Goal: Task Accomplishment & Management: Use online tool/utility

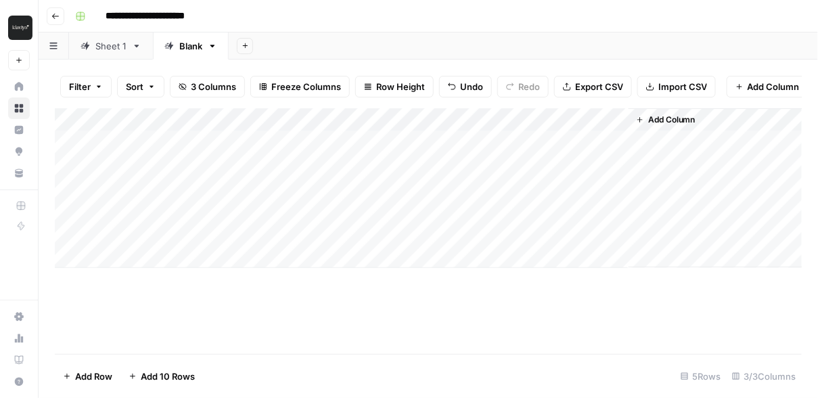
click at [393, 347] on div "Add Column" at bounding box center [428, 231] width 747 height 246
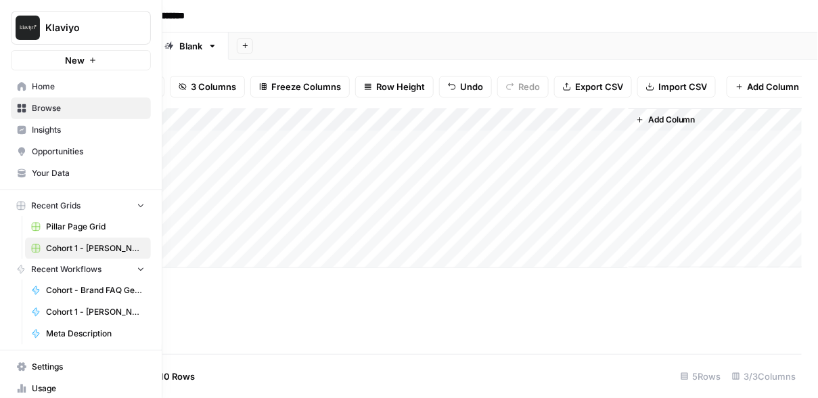
click at [86, 244] on span "Cohort 1 - [PERSON_NAME]" at bounding box center [95, 248] width 99 height 12
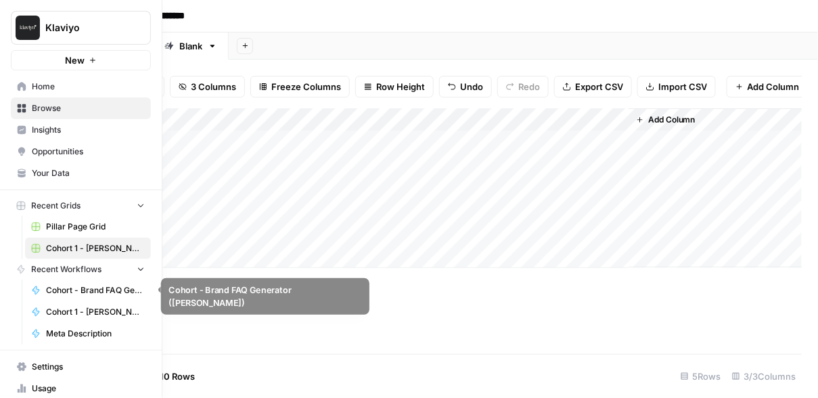
click at [89, 306] on span "Cohort 1 - [PERSON_NAME]" at bounding box center [95, 312] width 99 height 12
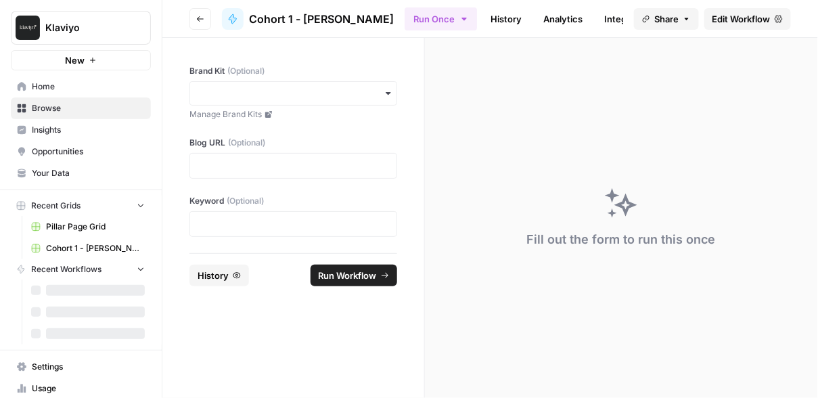
click at [202, 16] on icon "button" at bounding box center [200, 19] width 8 height 8
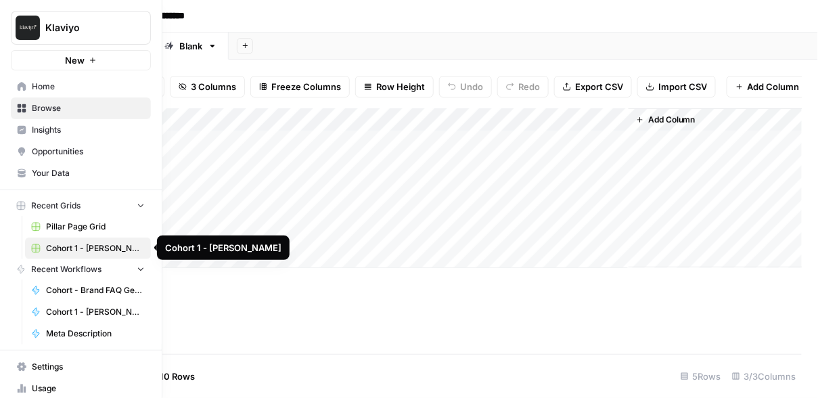
click at [98, 244] on span "Cohort 1 - [PERSON_NAME]" at bounding box center [95, 248] width 99 height 12
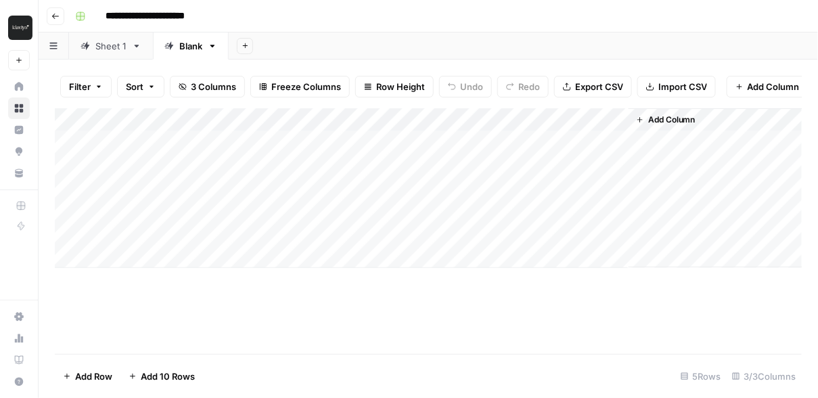
click at [257, 294] on div "Add Column" at bounding box center [428, 231] width 747 height 246
click at [575, 115] on div "Add Column" at bounding box center [429, 188] width 748 height 160
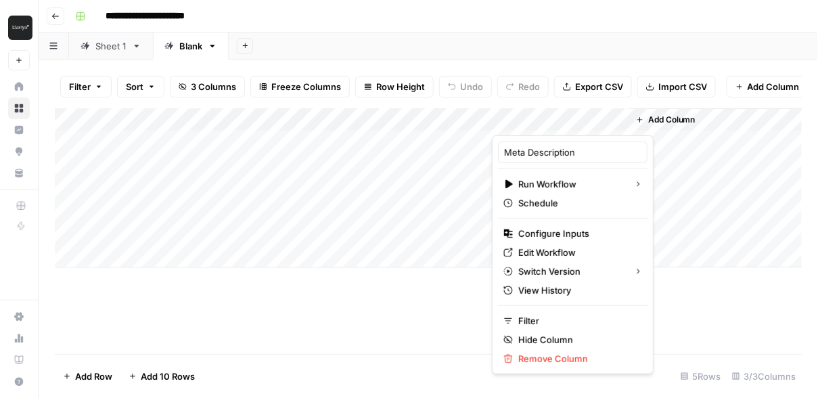
click at [409, 290] on div "Add Column" at bounding box center [428, 231] width 747 height 246
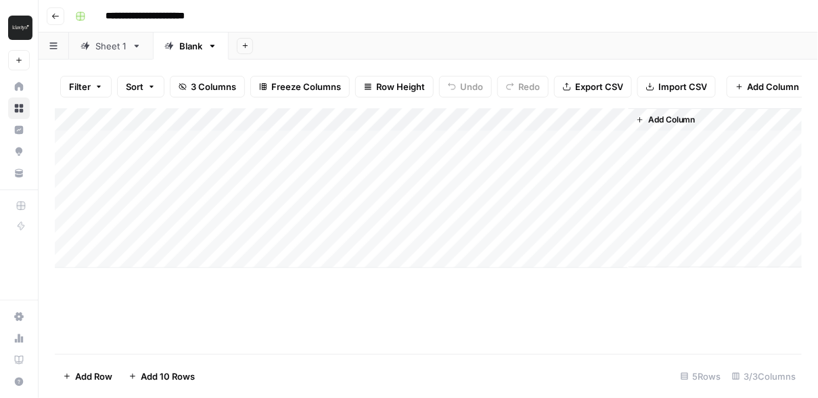
click at [582, 120] on div "Add Column" at bounding box center [429, 188] width 748 height 160
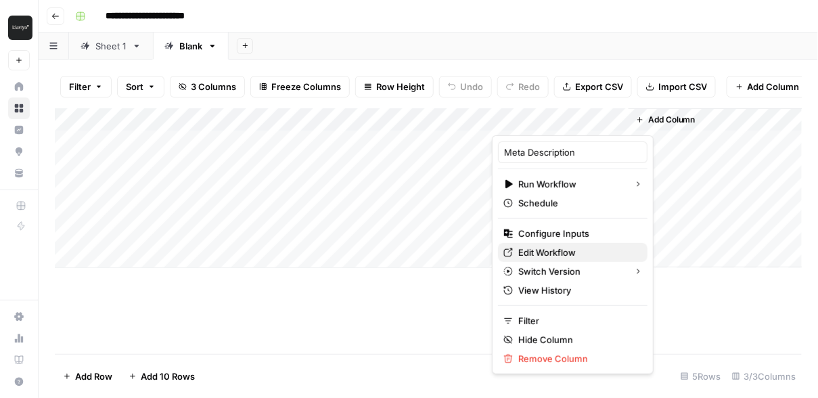
click at [574, 251] on span "Edit Workflow" at bounding box center [578, 253] width 118 height 14
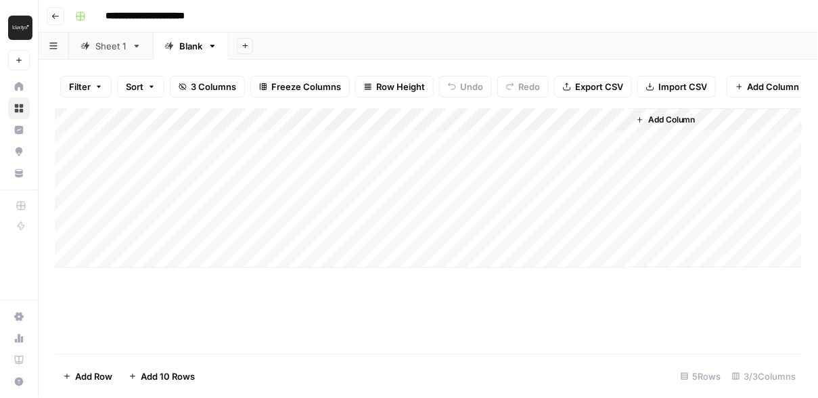
click at [597, 119] on div "Add Column" at bounding box center [429, 188] width 748 height 160
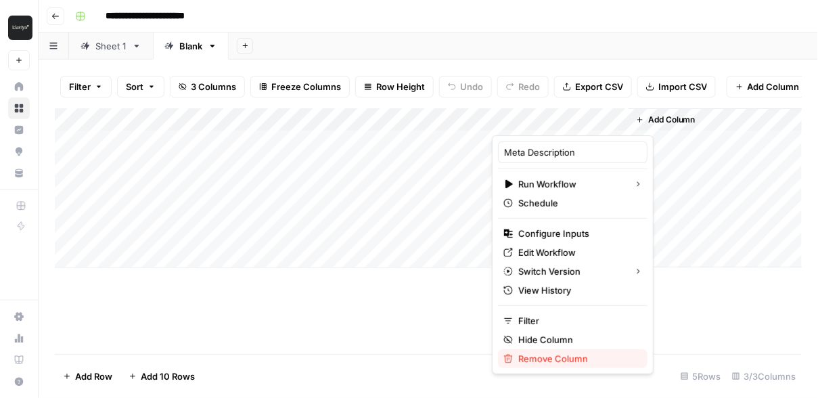
click at [569, 356] on span "Remove Column" at bounding box center [578, 359] width 118 height 14
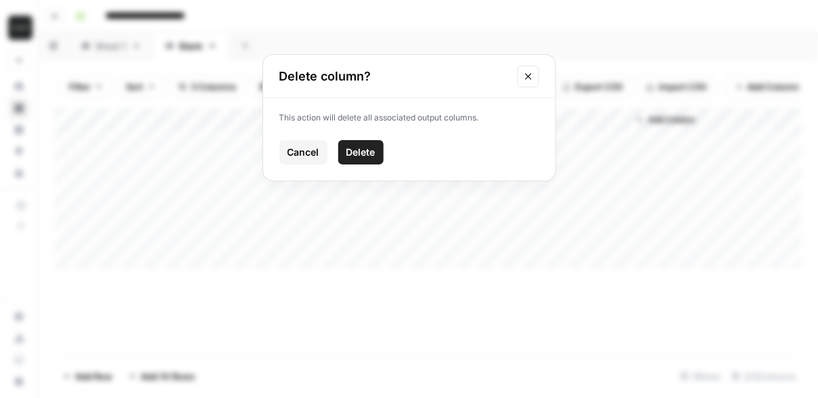
click at [363, 153] on span "Delete" at bounding box center [361, 153] width 29 height 14
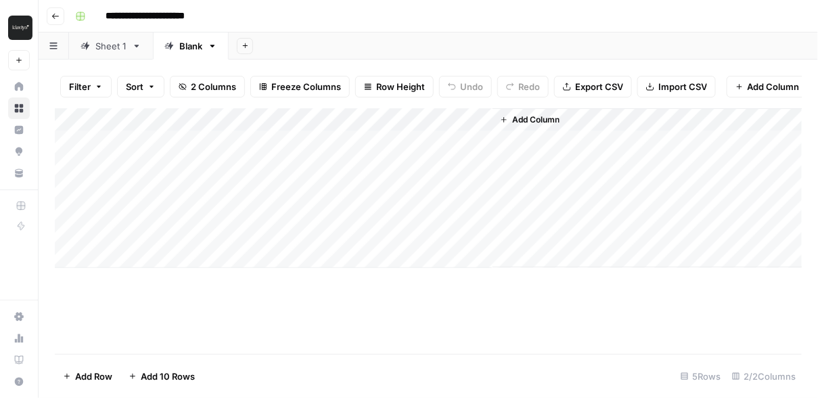
click at [546, 116] on span "Add Column" at bounding box center [535, 120] width 47 height 12
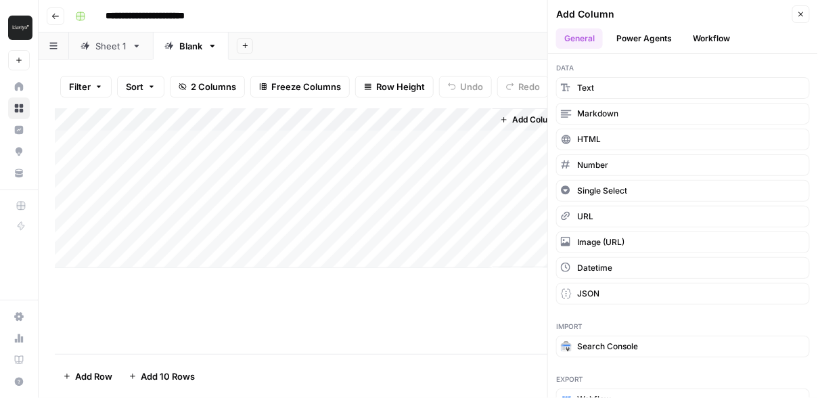
click at [706, 44] on button "Workflow" at bounding box center [712, 38] width 53 height 20
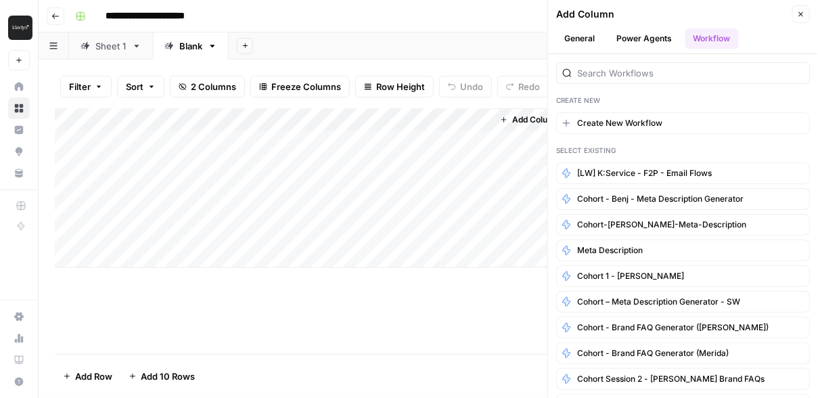
drag, startPoint x: 651, startPoint y: 195, endPoint x: 659, endPoint y: 134, distance: 61.6
click at [659, 134] on div "Create New Create New Workflow Select Existing [LW] K:Service - F2P - Email Flo…" at bounding box center [683, 226] width 270 height 344
click at [644, 270] on span "Cohort 1 - Laura S" at bounding box center [630, 276] width 107 height 12
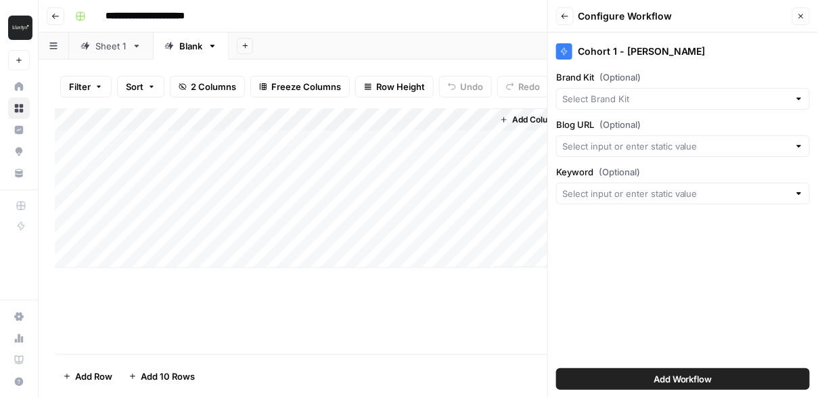
click at [632, 370] on button "Add Workflow" at bounding box center [683, 379] width 254 height 22
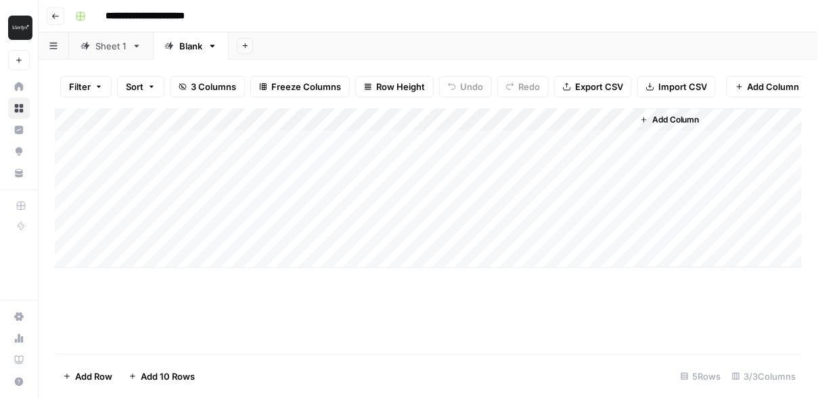
click at [208, 154] on div "Add Column" at bounding box center [429, 188] width 748 height 160
click at [575, 120] on div "Add Column" at bounding box center [429, 188] width 748 height 160
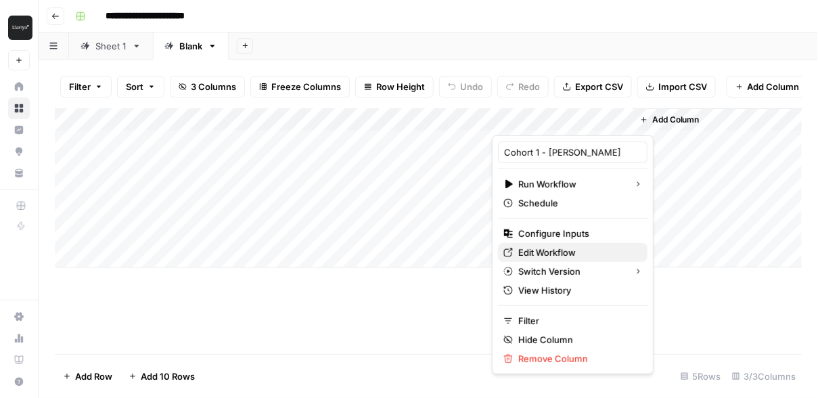
click at [571, 255] on span "Edit Workflow" at bounding box center [578, 253] width 118 height 14
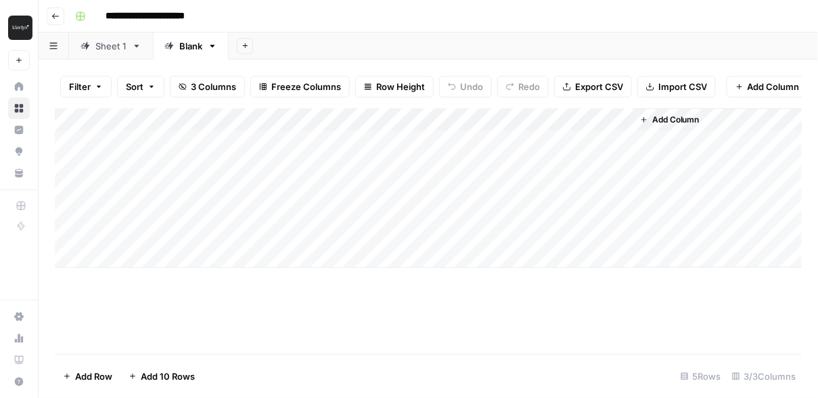
click at [483, 304] on div "Add Column" at bounding box center [428, 231] width 747 height 246
click at [620, 119] on div "Add Column" at bounding box center [429, 188] width 748 height 160
click at [620, 119] on div at bounding box center [685, 121] width 141 height 27
click at [534, 291] on div "Add Column" at bounding box center [428, 231] width 747 height 246
click at [544, 114] on div "Add Column" at bounding box center [429, 188] width 748 height 160
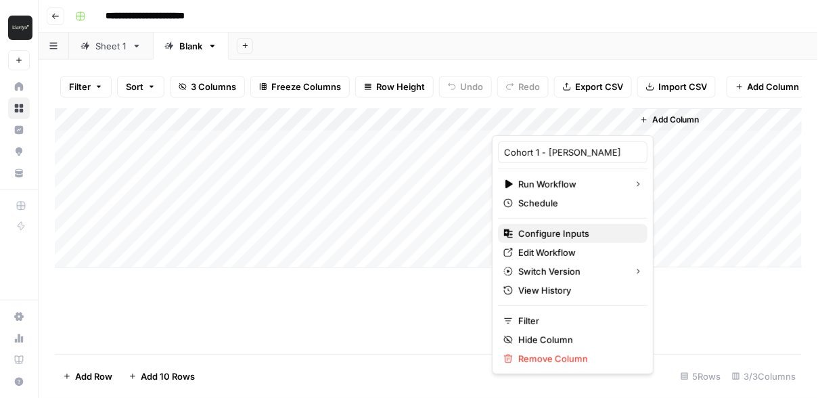
click at [560, 227] on span "Configure Inputs" at bounding box center [578, 234] width 118 height 14
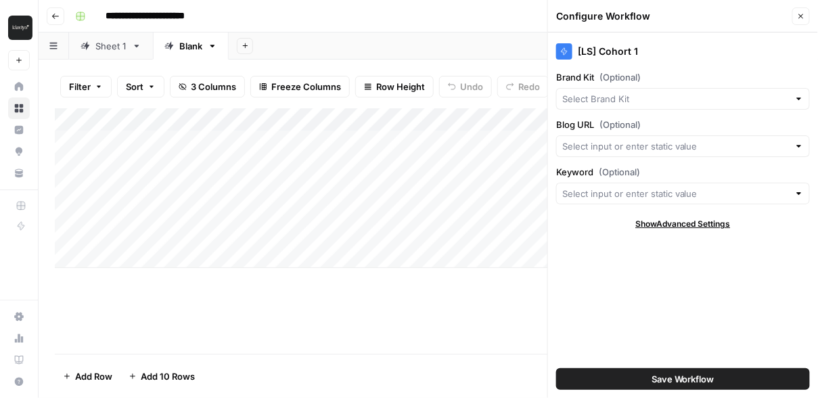
click at [801, 16] on icon "button" at bounding box center [801, 16] width 5 height 5
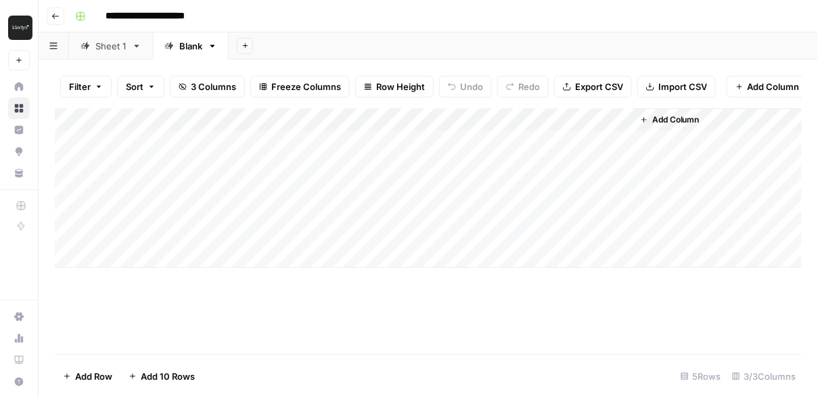
click at [604, 118] on div "Add Column" at bounding box center [429, 188] width 748 height 160
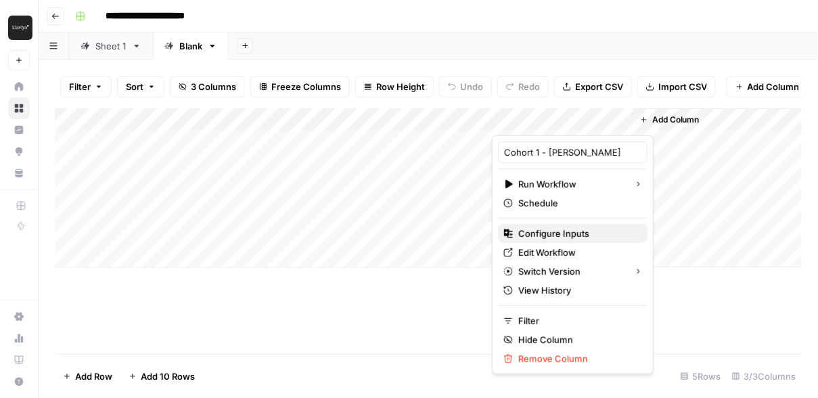
click at [571, 227] on span "Configure Inputs" at bounding box center [578, 234] width 118 height 14
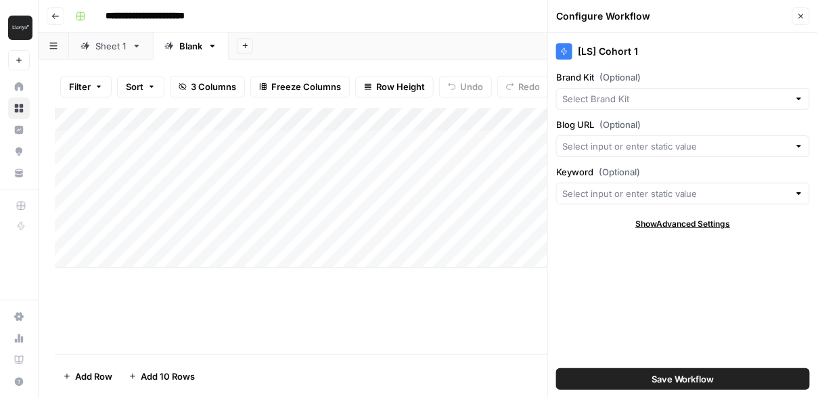
click at [634, 379] on button "Save Workflow" at bounding box center [683, 379] width 254 height 22
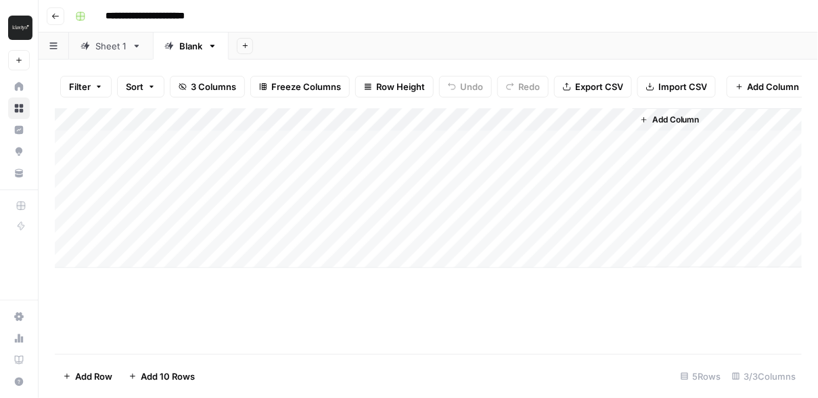
click at [604, 118] on div "Add Column" at bounding box center [429, 188] width 748 height 160
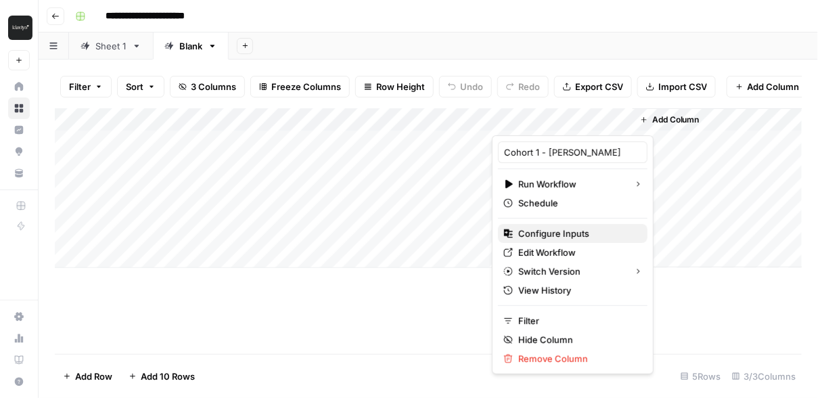
click at [585, 238] on span "Configure Inputs" at bounding box center [578, 234] width 118 height 14
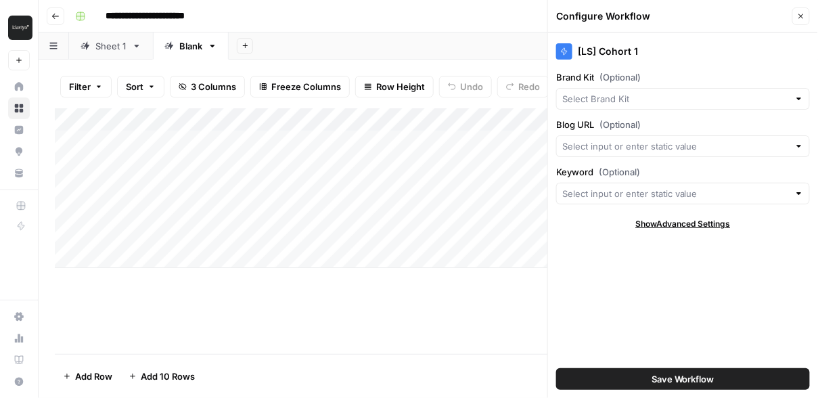
click at [659, 232] on div "[LS] Cohort 1 Brand Kit (Optional) Blog URL (Optional) Keyword (Optional) Show …" at bounding box center [683, 215] width 270 height 366
click at [659, 228] on span "Show Advanced Settings" at bounding box center [683, 224] width 95 height 12
click at [805, 14] on icon "button" at bounding box center [801, 16] width 8 height 8
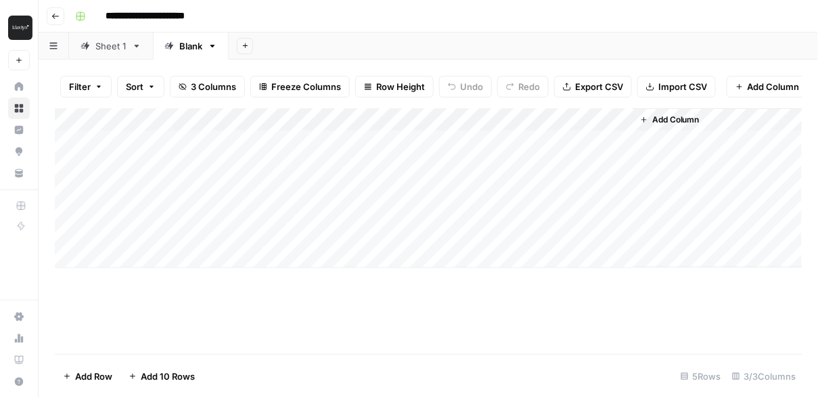
click at [507, 141] on div "Add Column" at bounding box center [429, 188] width 748 height 160
click at [110, 47] on div "Sheet 1" at bounding box center [110, 46] width 31 height 14
click at [173, 45] on div "Blank" at bounding box center [183, 46] width 38 height 14
click at [541, 143] on div "Add Column" at bounding box center [429, 188] width 748 height 160
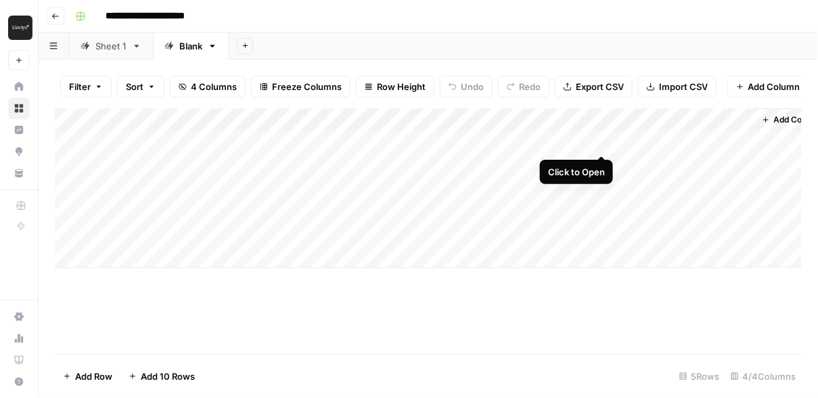
click at [599, 141] on div "Add Column" at bounding box center [429, 188] width 748 height 160
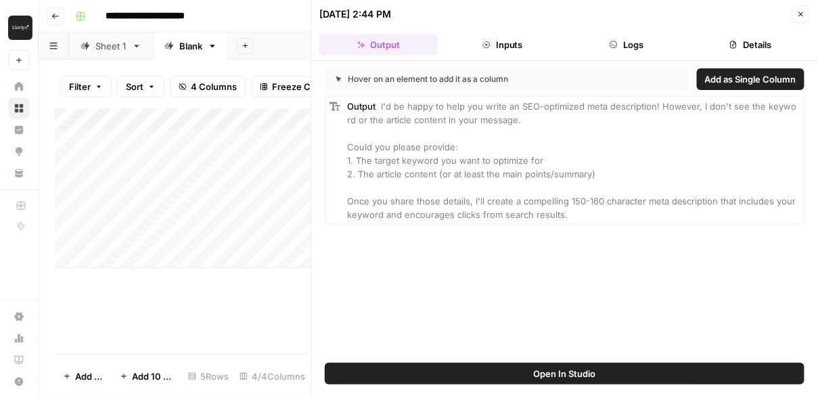
click at [519, 49] on button "Inputs" at bounding box center [502, 45] width 118 height 22
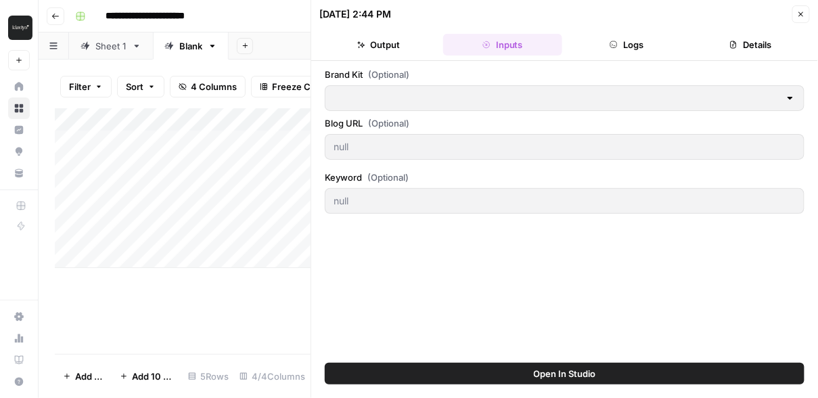
click at [398, 87] on div at bounding box center [565, 98] width 480 height 26
click at [794, 15] on button "Close" at bounding box center [802, 14] width 18 height 18
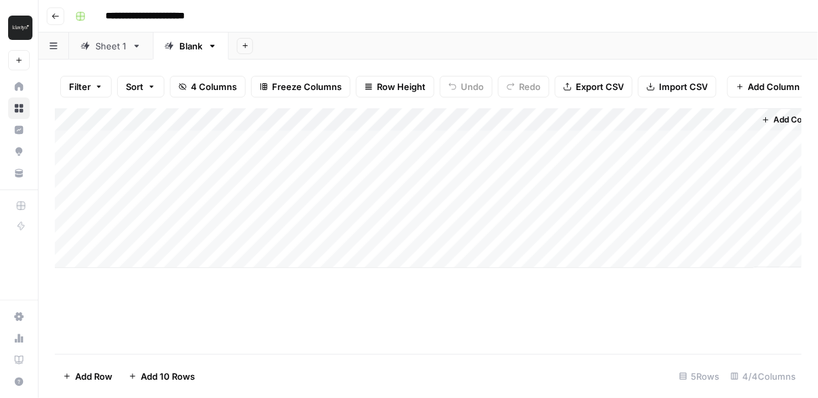
click at [602, 118] on div "Add Column" at bounding box center [429, 188] width 748 height 160
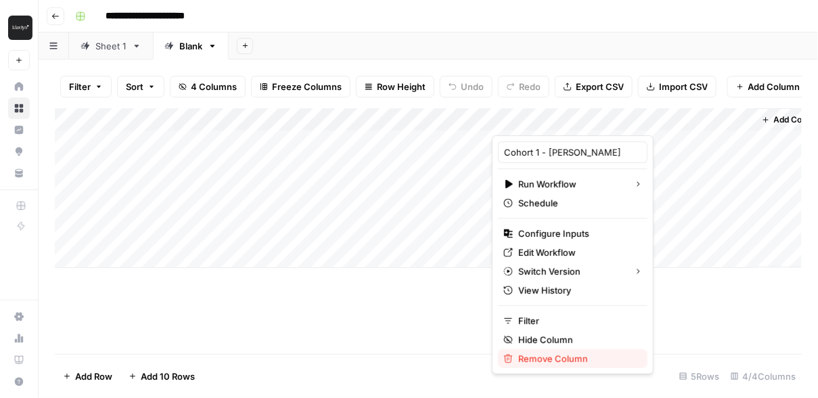
click at [548, 361] on span "Remove Column" at bounding box center [578, 359] width 118 height 14
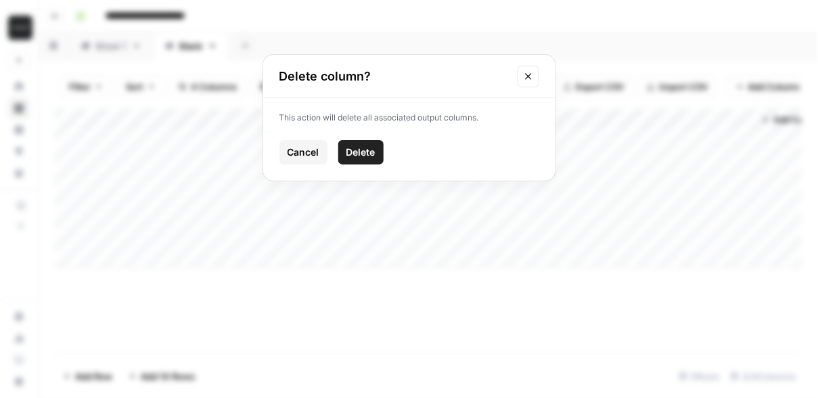
click at [321, 154] on button "Cancel" at bounding box center [304, 152] width 48 height 24
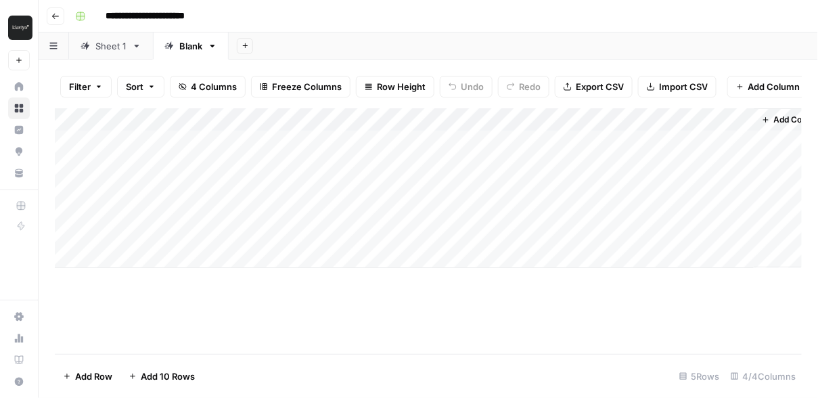
click at [601, 120] on div "Add Column" at bounding box center [429, 188] width 748 height 160
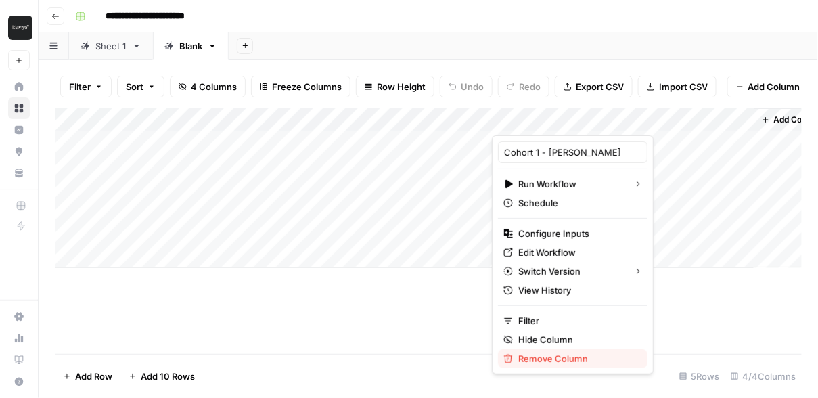
click at [551, 355] on span "Remove Column" at bounding box center [578, 359] width 118 height 14
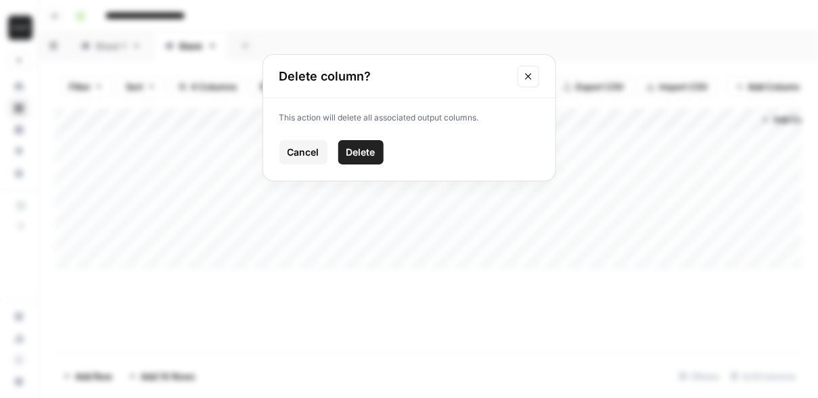
click at [379, 154] on button "Delete" at bounding box center [360, 152] width 45 height 24
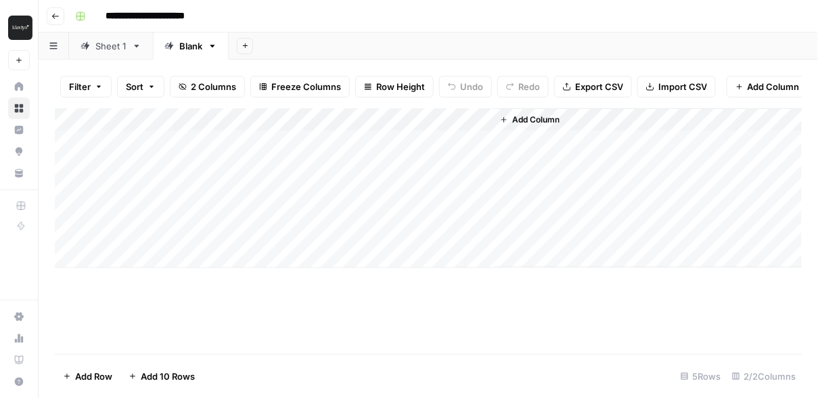
click at [543, 117] on span "Add Column" at bounding box center [535, 120] width 47 height 12
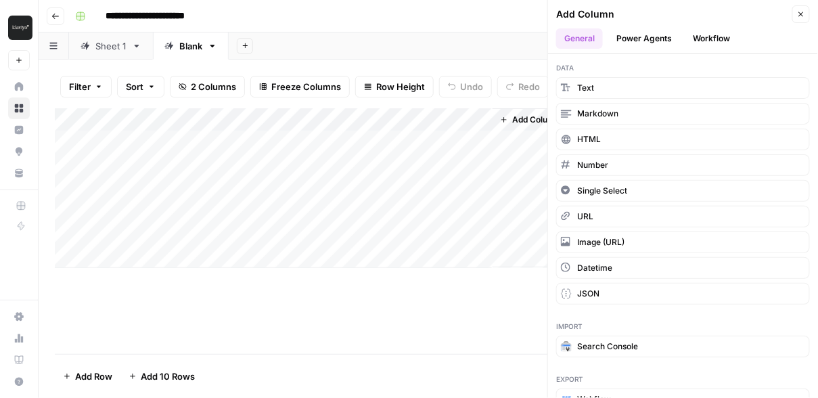
click at [690, 41] on button "Workflow" at bounding box center [712, 38] width 53 height 20
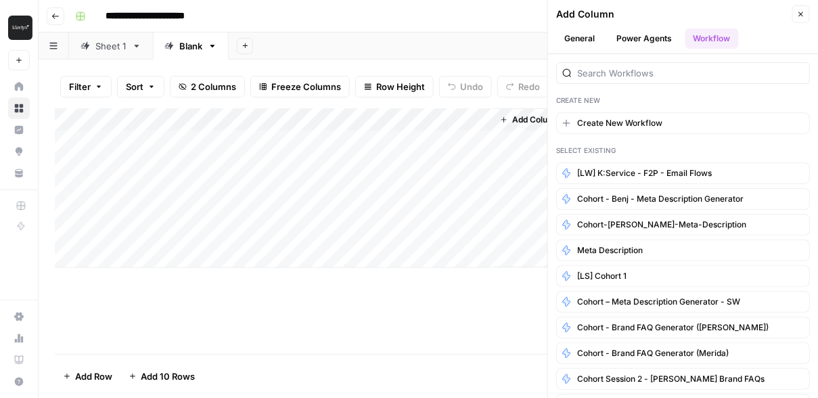
click at [584, 45] on button "General" at bounding box center [579, 38] width 47 height 20
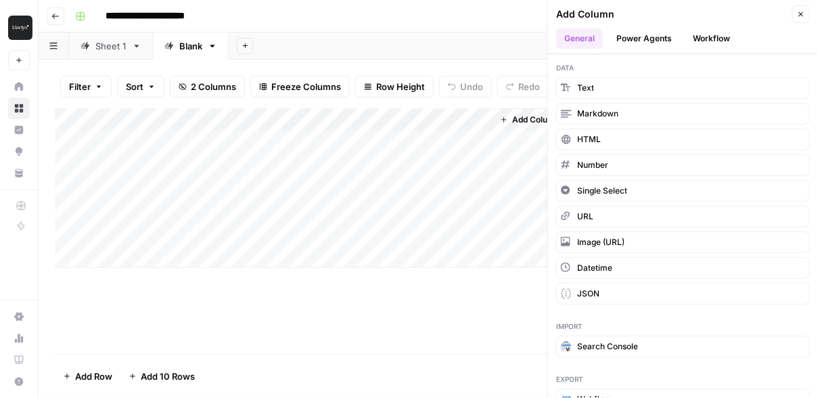
click at [649, 35] on button "Power Agents" at bounding box center [645, 38] width 72 height 20
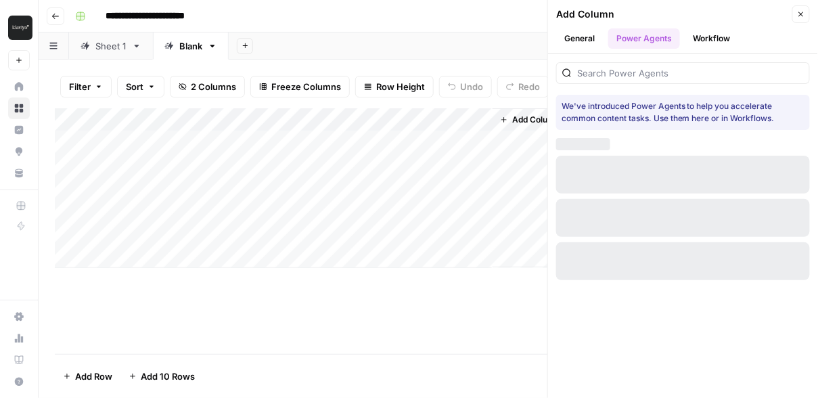
click at [711, 44] on button "Workflow" at bounding box center [712, 38] width 53 height 20
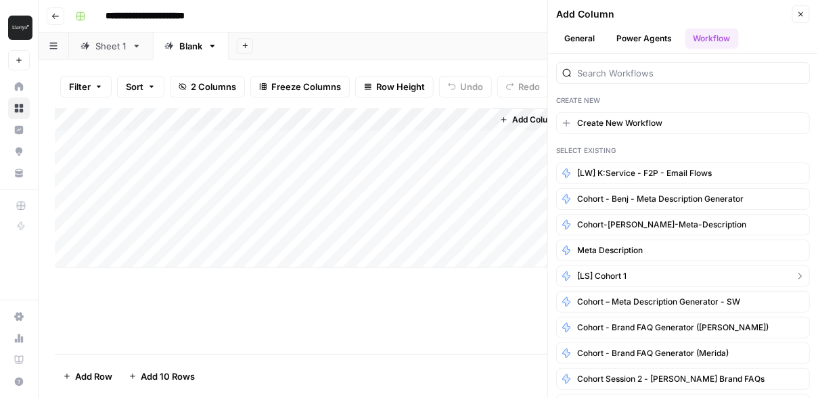
click at [613, 270] on span "[LS] Cohort 1" at bounding box center [601, 276] width 49 height 12
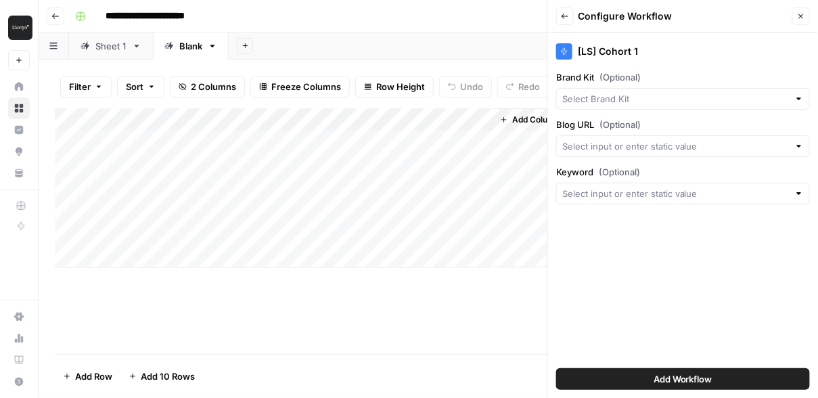
click at [798, 16] on icon "button" at bounding box center [801, 16] width 8 height 8
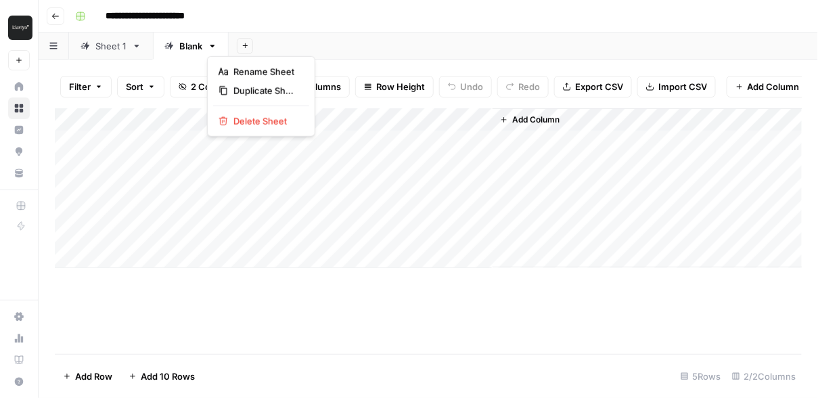
click at [211, 47] on icon "button" at bounding box center [213, 46] width 5 height 3
click at [239, 114] on span "Delete Sheet" at bounding box center [266, 121] width 65 height 14
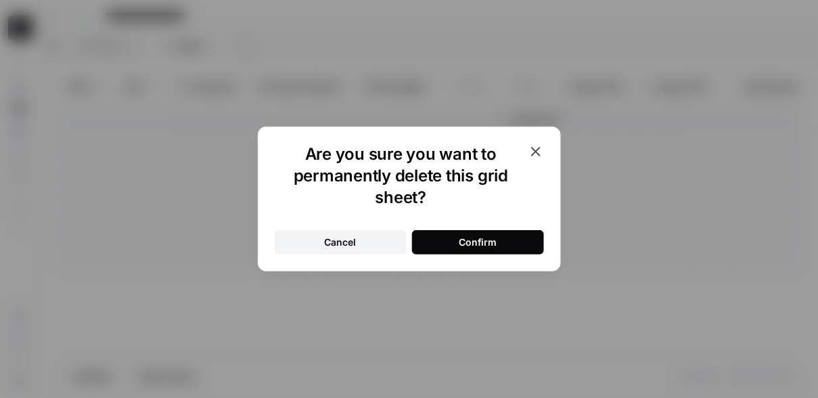
click at [462, 250] on button "Confirm" at bounding box center [478, 242] width 132 height 24
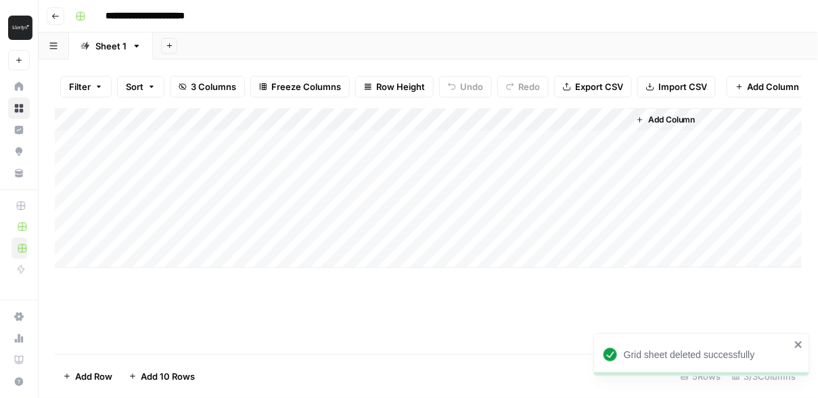
click at [599, 120] on div "Add Column" at bounding box center [429, 188] width 748 height 160
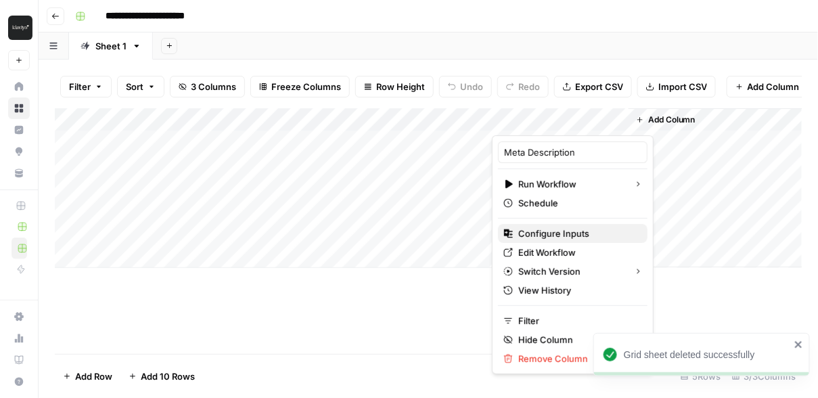
click at [573, 232] on span "Configure Inputs" at bounding box center [578, 234] width 118 height 14
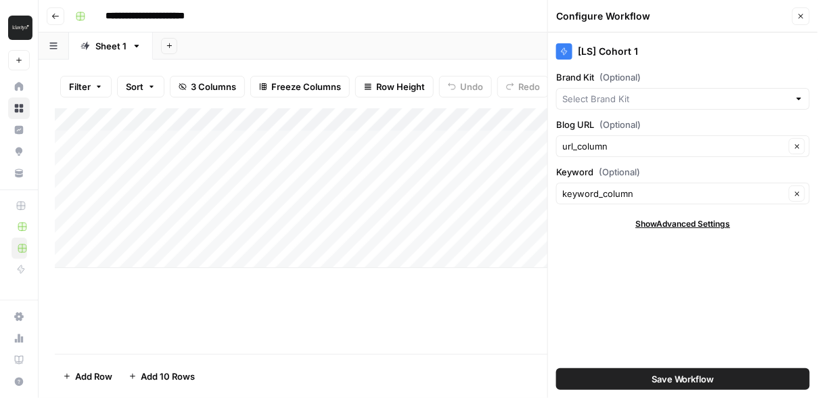
click at [806, 11] on button "Close" at bounding box center [802, 16] width 18 height 18
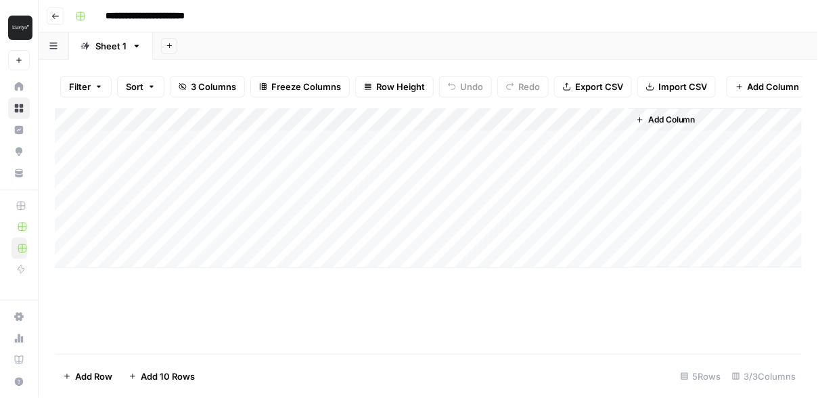
click at [601, 143] on div "Add Column" at bounding box center [429, 188] width 748 height 160
click at [593, 119] on div "Add Column" at bounding box center [429, 188] width 748 height 160
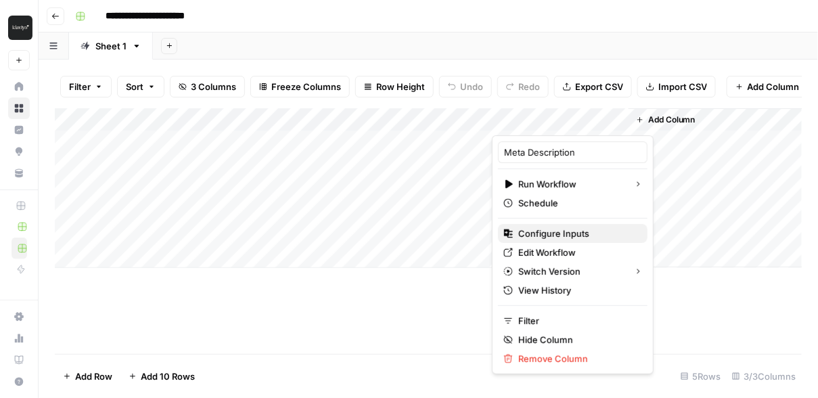
click at [566, 228] on span "Configure Inputs" at bounding box center [578, 234] width 118 height 14
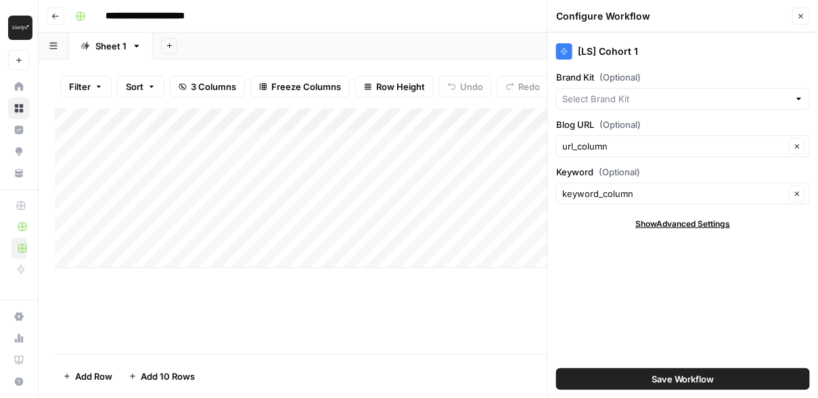
click at [640, 218] on span "Show Advanced Settings" at bounding box center [683, 224] width 95 height 12
click at [619, 263] on input "Version" at bounding box center [676, 264] width 227 height 14
type input "Default"
click at [619, 233] on div "[LS] Cohort 1 Brand Kit (Optional) Blog URL (Optional) url_column Clear Keyword…" at bounding box center [683, 215] width 270 height 366
click at [801, 18] on icon "button" at bounding box center [801, 16] width 8 height 8
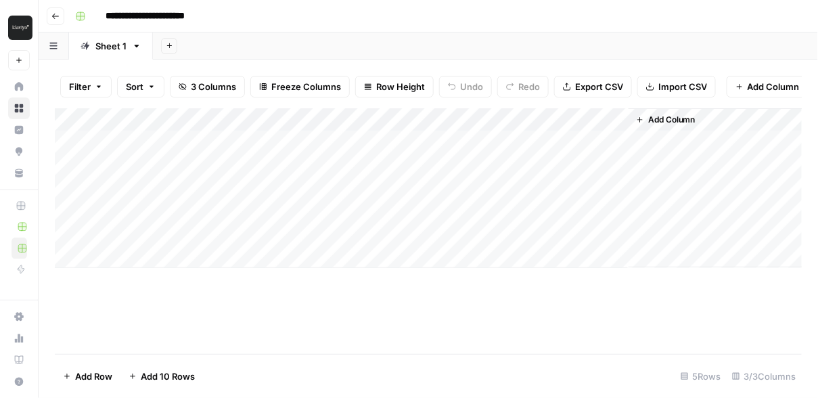
click at [600, 118] on div "Add Column" at bounding box center [429, 188] width 748 height 160
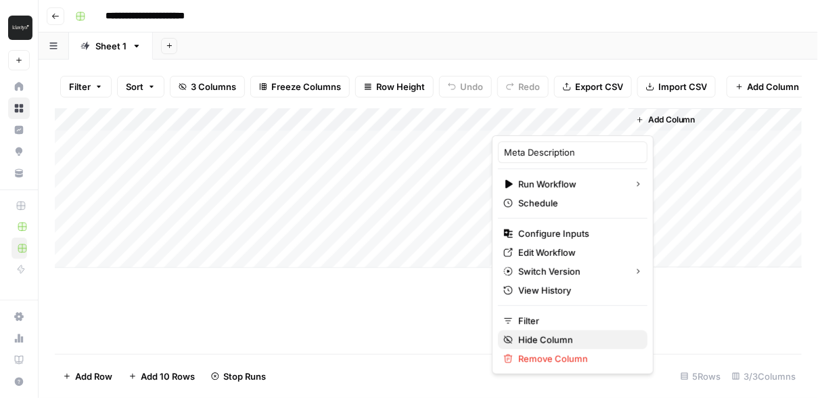
click at [558, 336] on span "Hide Column" at bounding box center [578, 340] width 118 height 14
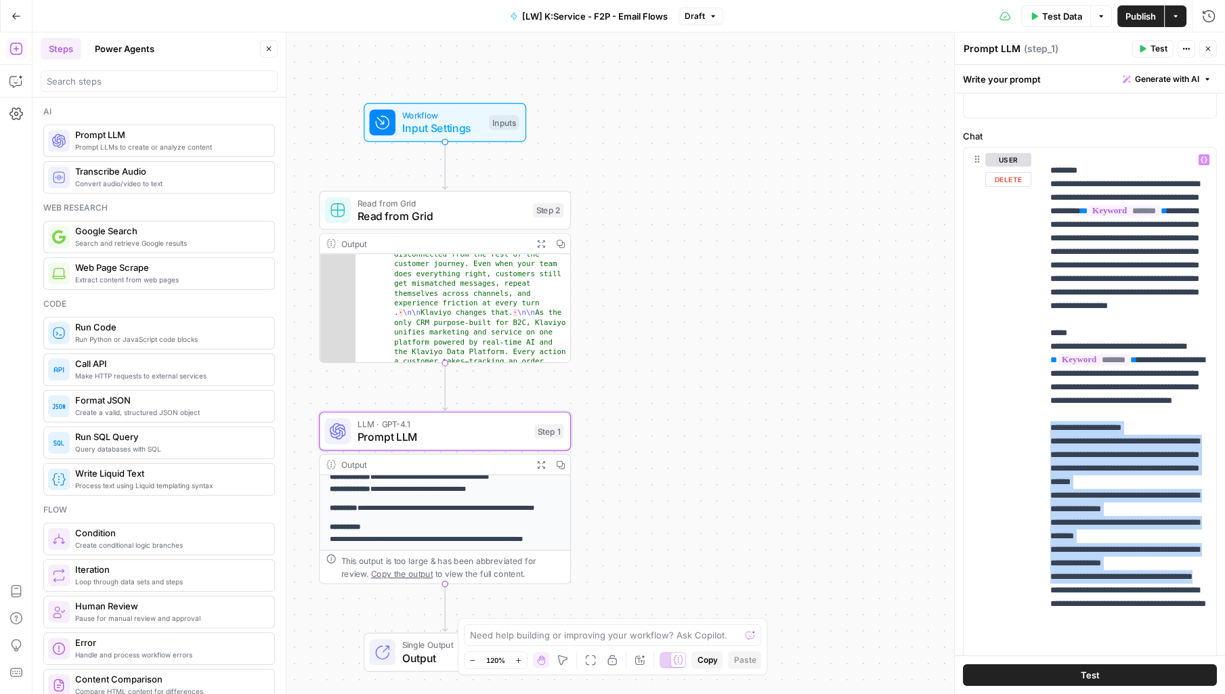
scroll to position [447, 0]
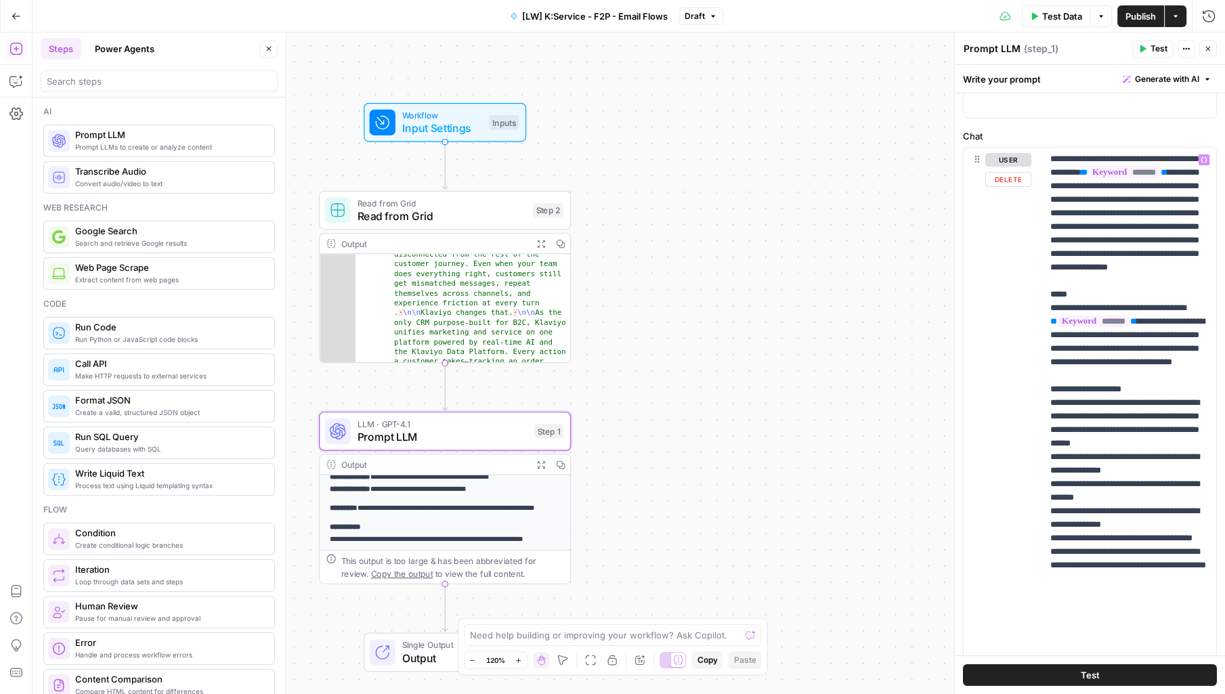
click at [1122, 454] on p "**********" at bounding box center [1129, 200] width 158 height 988
click at [1155, 456] on p "**********" at bounding box center [1129, 200] width 158 height 988
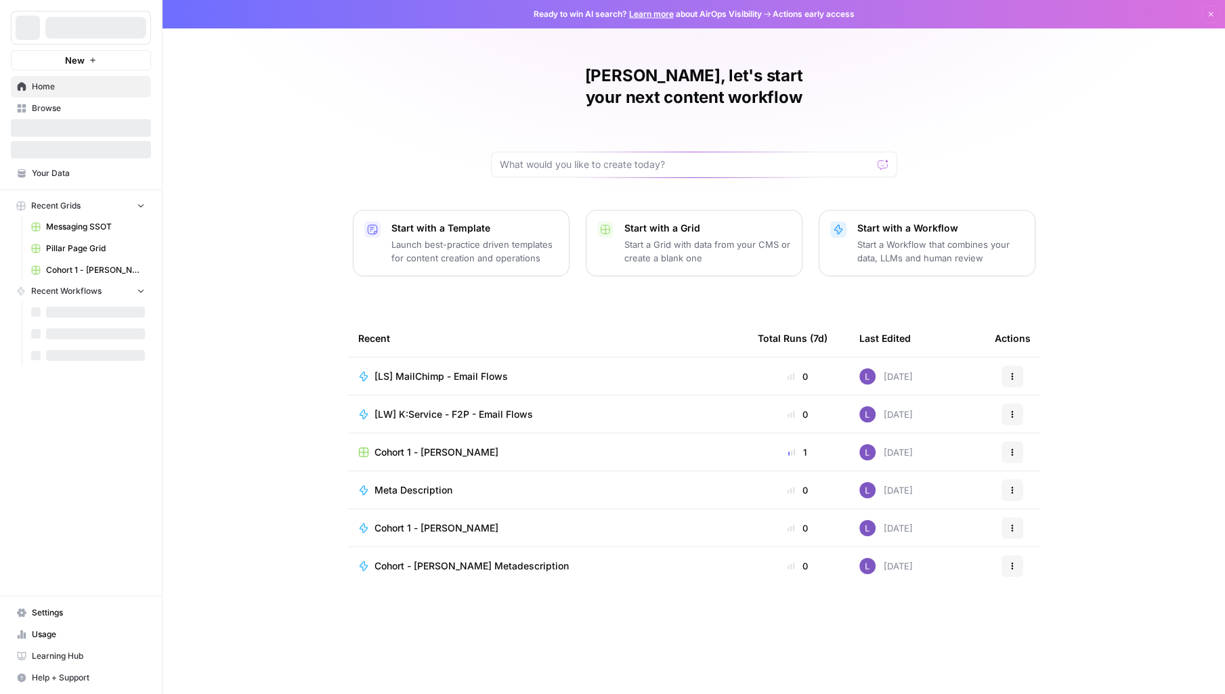
click at [70, 658] on span "Learning Hub" at bounding box center [88, 656] width 113 height 12
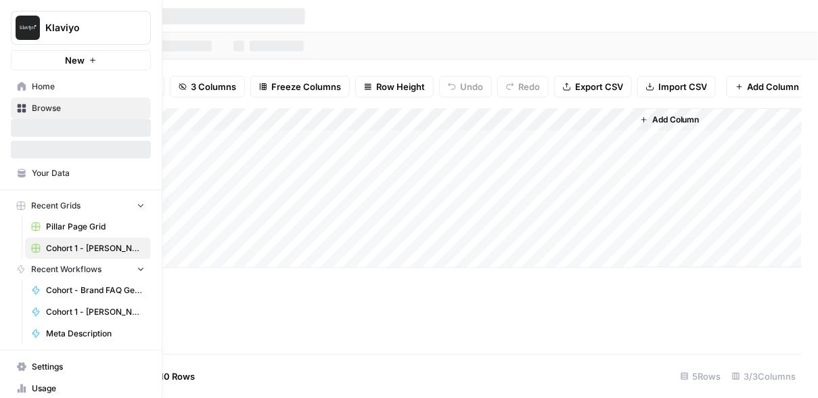
click at [60, 174] on span "Your Data" at bounding box center [88, 173] width 113 height 12
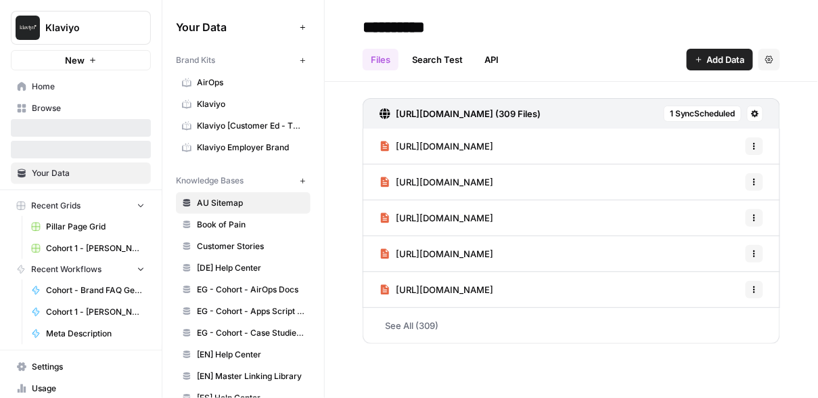
click at [74, 108] on span "Browse" at bounding box center [88, 108] width 113 height 12
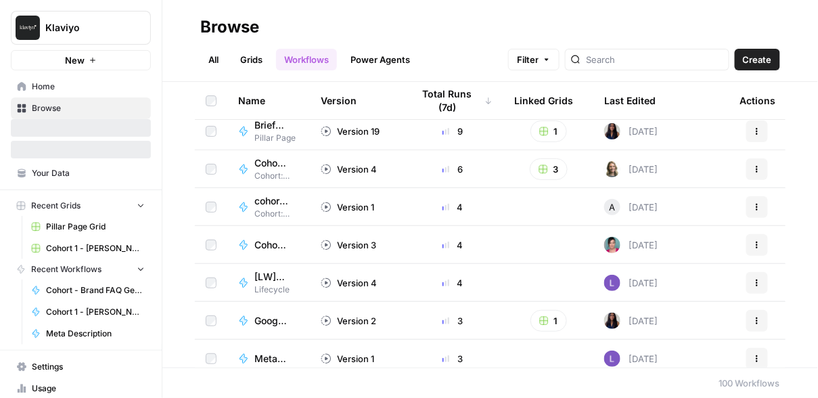
scroll to position [85, 0]
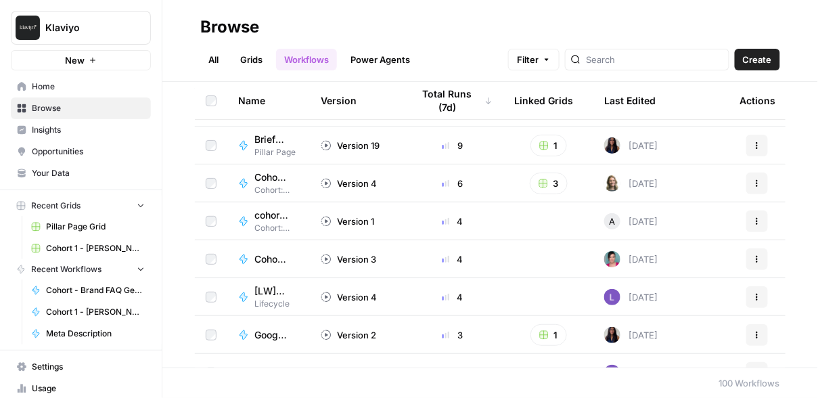
scroll to position [76, 0]
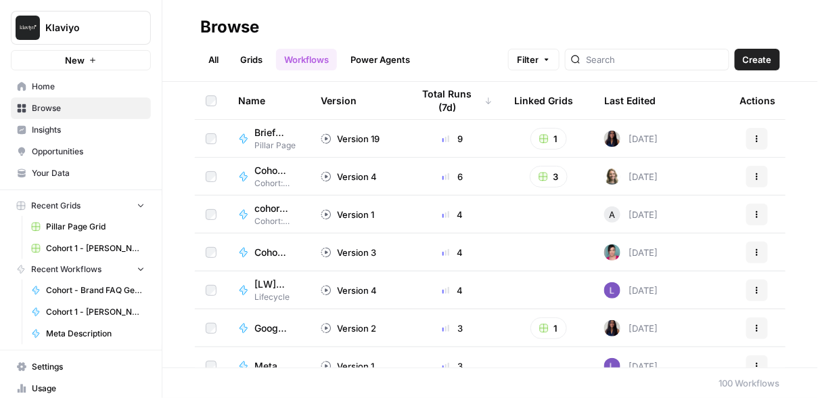
click at [560, 54] on button "Filter" at bounding box center [533, 60] width 51 height 22
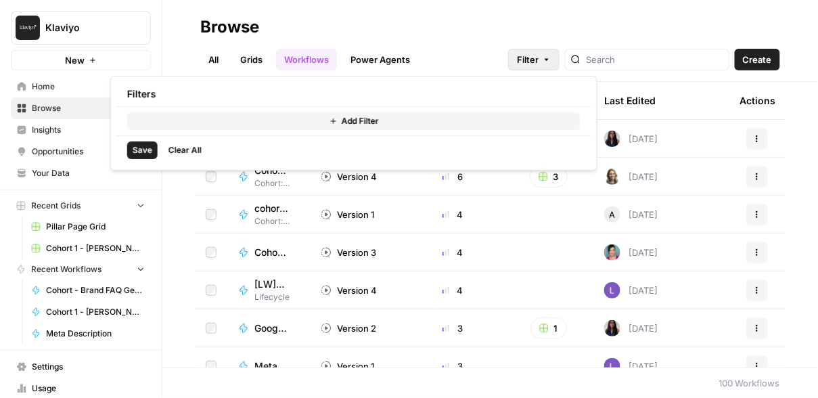
click at [320, 118] on button "Add Filter" at bounding box center [354, 121] width 454 height 18
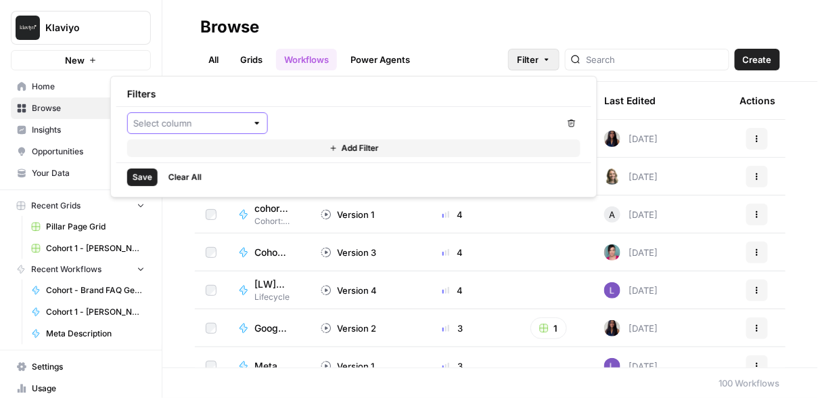
click at [220, 121] on input "text" at bounding box center [190, 123] width 114 height 14
click at [315, 120] on div at bounding box center [343, 123] width 433 height 22
click at [581, 31] on div "Browse" at bounding box center [490, 27] width 580 height 22
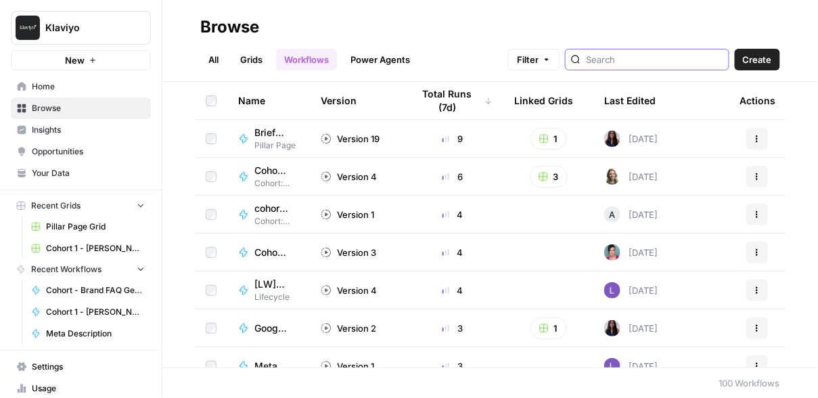
click at [631, 59] on input "search" at bounding box center [654, 60] width 137 height 14
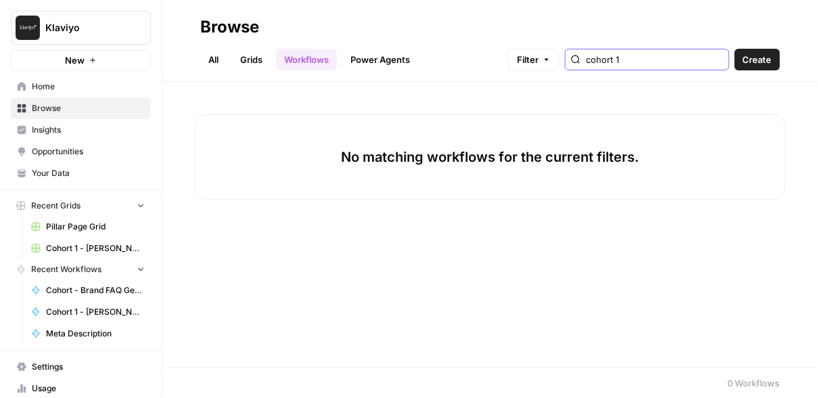
type input "cohort 1"
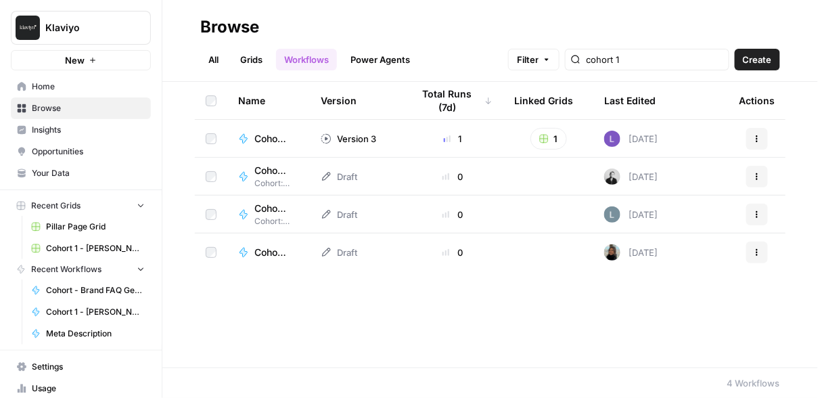
click at [279, 138] on span "Cohort 1 - Laura S" at bounding box center [272, 139] width 34 height 14
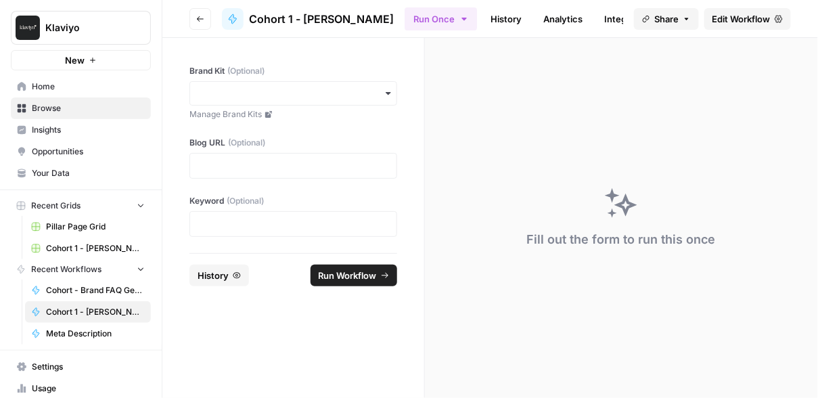
click at [296, 19] on span "Cohort 1 - Laura S" at bounding box center [321, 19] width 145 height 16
click at [309, 20] on span "Cohort 1 - Laura S" at bounding box center [321, 19] width 145 height 16
click at [274, 13] on span "Cohort 1 - Laura S" at bounding box center [321, 19] width 145 height 16
click at [720, 17] on span "Edit Workflow" at bounding box center [742, 19] width 58 height 14
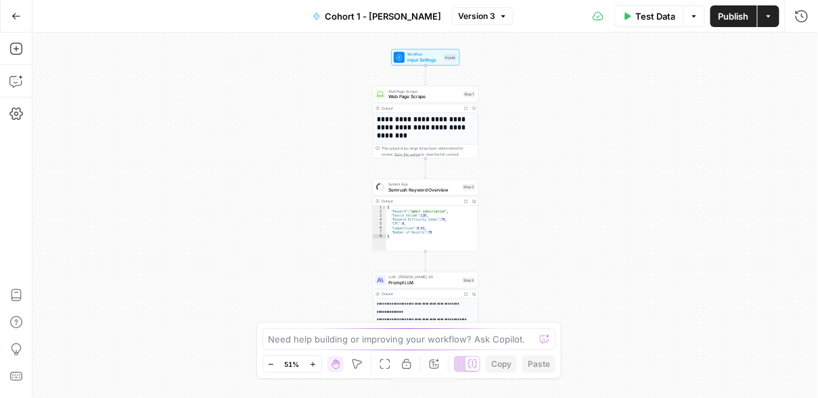
click at [401, 15] on span "Cohort 1 - Laura S" at bounding box center [383, 16] width 116 height 14
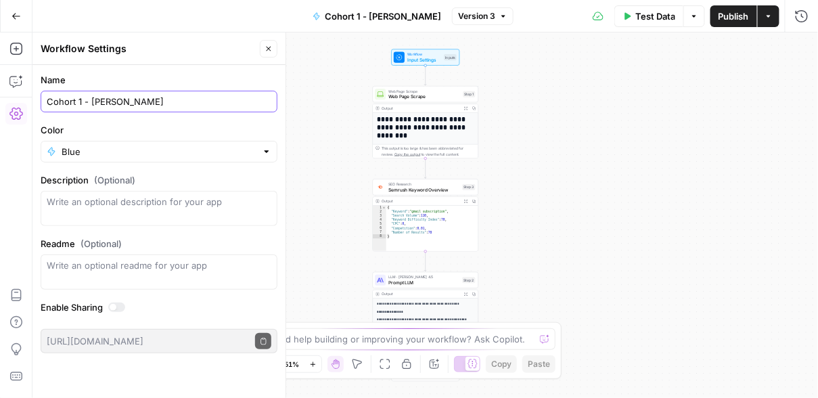
click at [47, 103] on input "Cohort 1 - Laura S" at bounding box center [159, 102] width 225 height 14
drag, startPoint x: 103, startPoint y: 102, endPoint x: 196, endPoint y: 106, distance: 92.8
click at [196, 106] on input "[LS] Cohort 1 - Laura S" at bounding box center [159, 102] width 225 height 14
type input "[LS] Cohort 1"
click at [239, 77] on label "Name" at bounding box center [159, 80] width 237 height 14
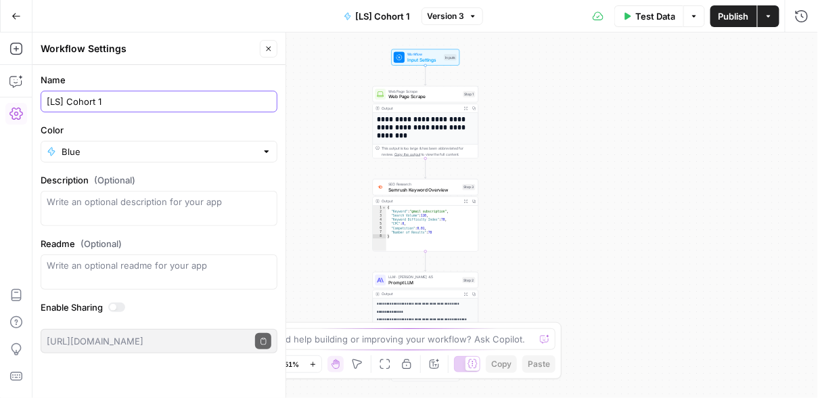
click at [239, 95] on input "[LS] Cohort 1" at bounding box center [159, 102] width 225 height 14
click at [300, 81] on div "**********" at bounding box center [425, 215] width 786 height 366
click at [273, 47] on icon "button" at bounding box center [269, 49] width 8 height 8
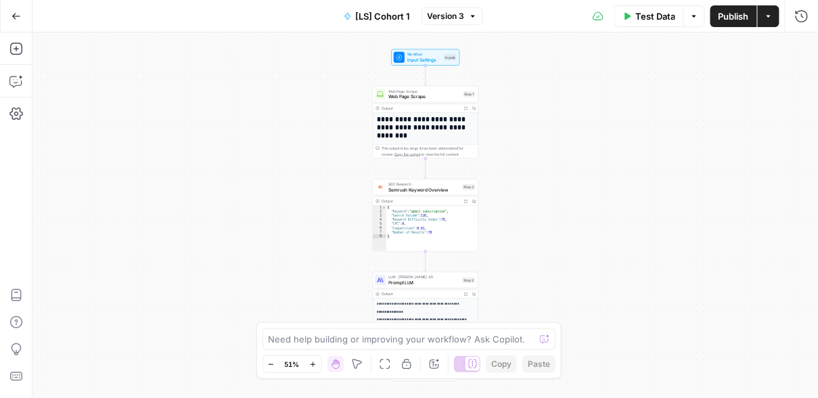
click at [727, 15] on span "Publish" at bounding box center [734, 16] width 30 height 14
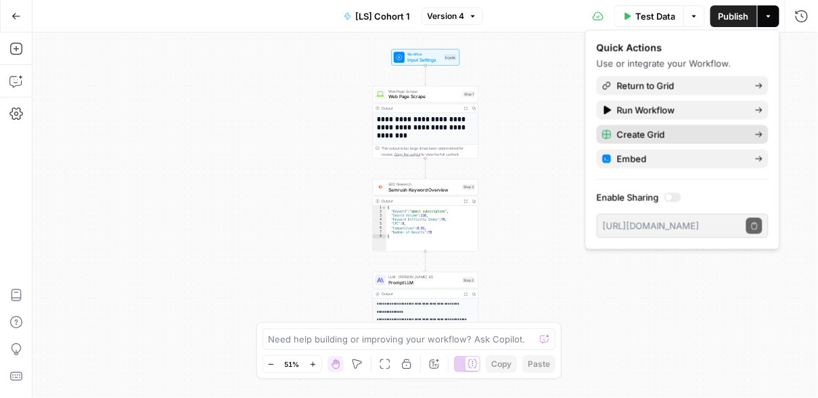
click at [652, 132] on span "Create Grid" at bounding box center [680, 135] width 127 height 14
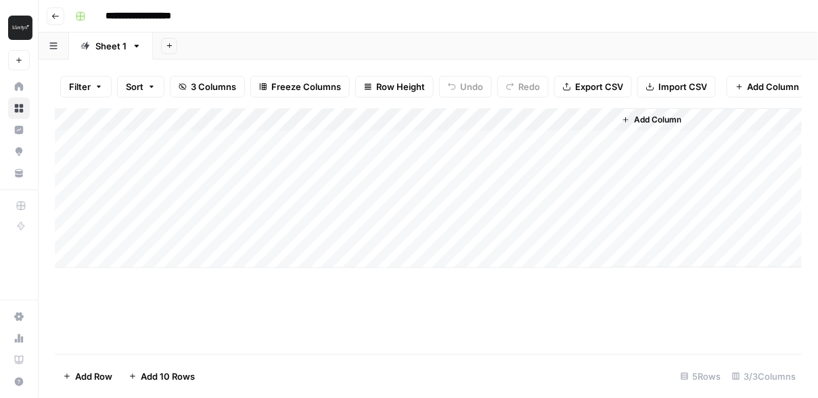
click at [221, 120] on div "Add Column" at bounding box center [429, 188] width 748 height 160
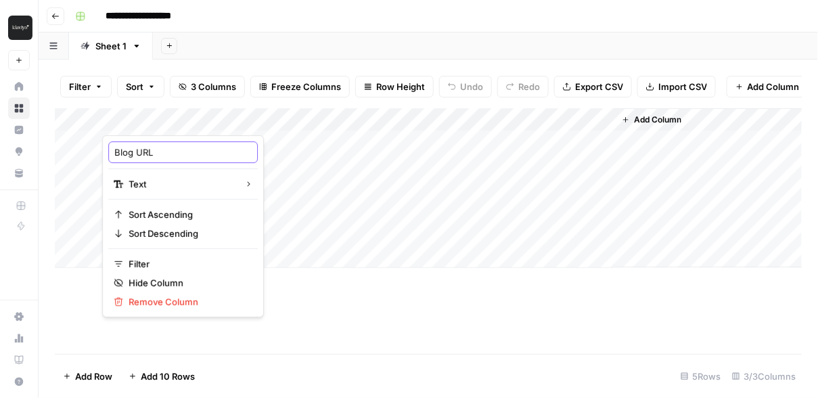
click at [162, 150] on input "Blog URL" at bounding box center [182, 153] width 137 height 14
drag, startPoint x: 156, startPoint y: 152, endPoint x: 84, endPoint y: 150, distance: 72.4
click at [84, 150] on body "**********" at bounding box center [409, 199] width 818 height 398
type input "URL_column"
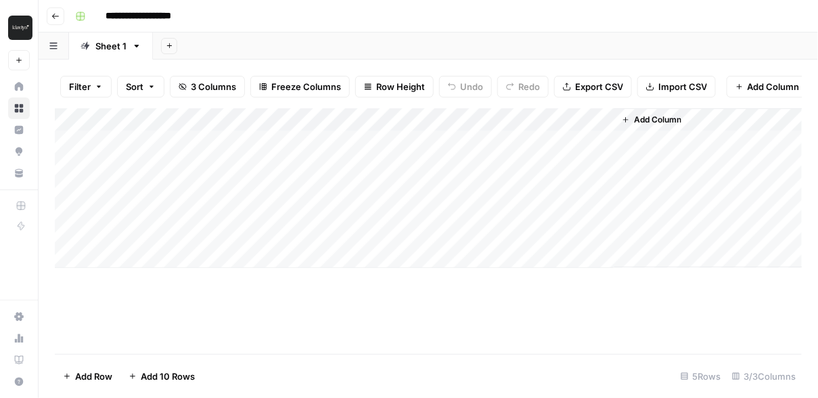
click at [329, 119] on div "Add Column" at bounding box center [429, 188] width 748 height 160
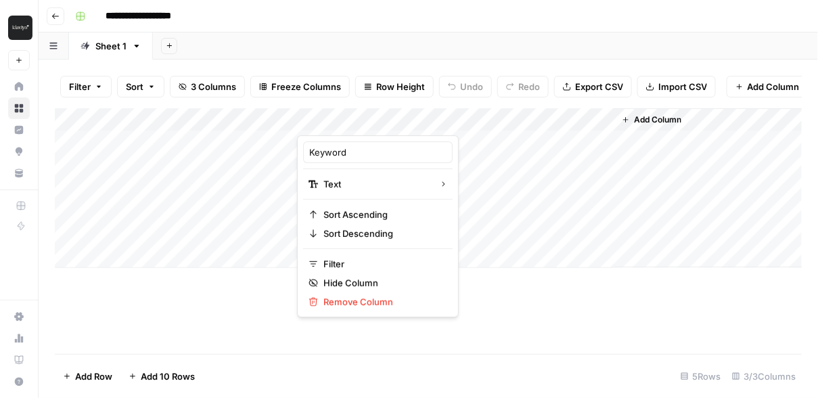
click at [308, 153] on div "Keyword" at bounding box center [378, 152] width 150 height 22
drag, startPoint x: 320, startPoint y: 148, endPoint x: 309, endPoint y: 148, distance: 10.8
click at [309, 148] on input "Keyword_column" at bounding box center [377, 153] width 137 height 14
type input "keyword_column"
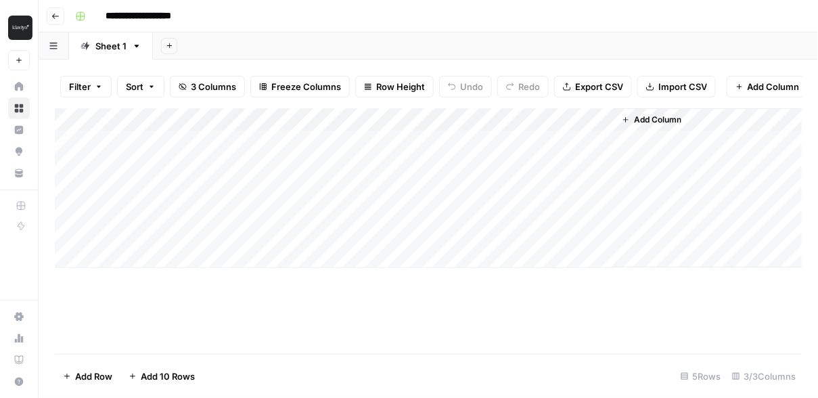
click at [156, 120] on div "Add Column" at bounding box center [429, 188] width 748 height 160
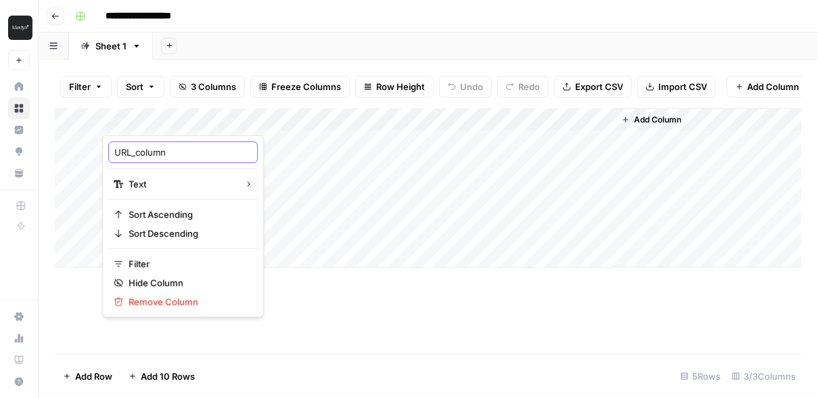
drag, startPoint x: 123, startPoint y: 150, endPoint x: 110, endPoint y: 150, distance: 12.2
click at [110, 150] on div "URL_column" at bounding box center [183, 152] width 150 height 22
type input "url_column"
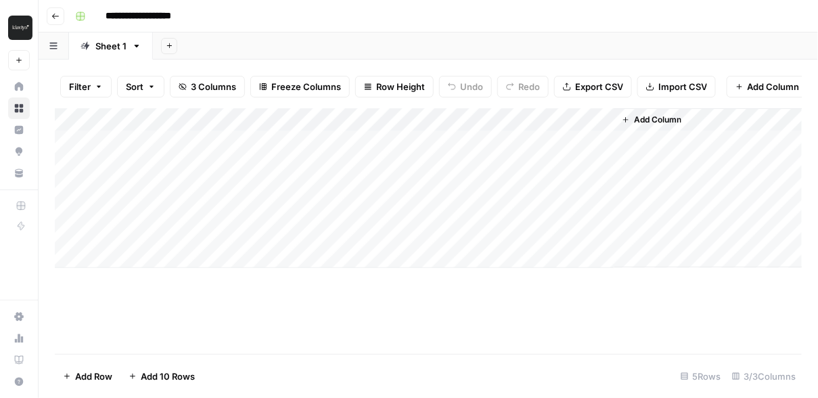
click at [585, 118] on div "Add Column" at bounding box center [429, 188] width 748 height 160
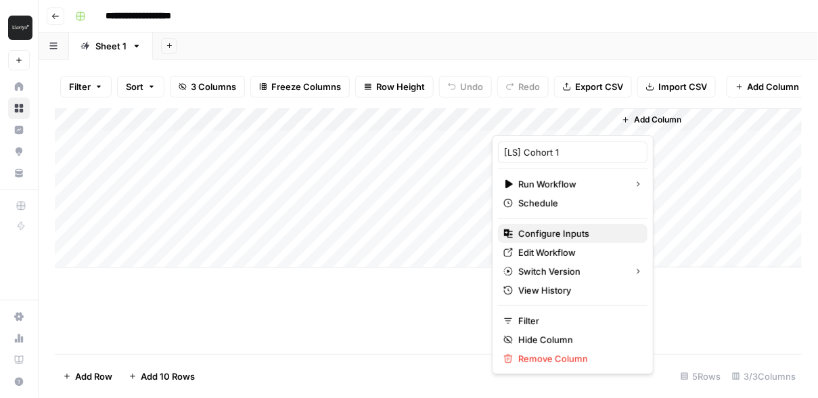
click at [581, 236] on span "Configure Inputs" at bounding box center [578, 234] width 118 height 14
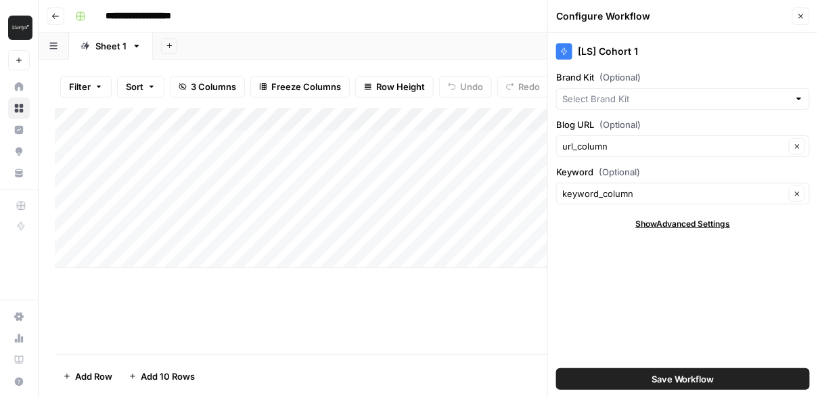
click at [804, 16] on icon "button" at bounding box center [801, 16] width 8 height 8
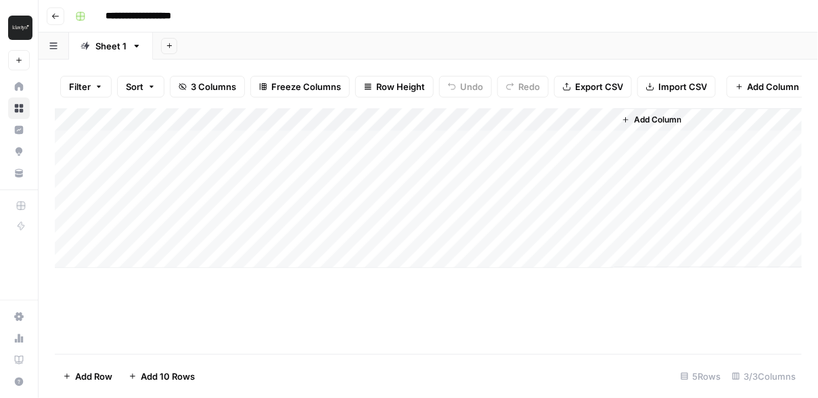
click at [586, 118] on div "Add Column" at bounding box center [429, 188] width 748 height 160
click at [454, 334] on div "Add Column" at bounding box center [428, 231] width 747 height 246
click at [219, 152] on div "Add Column" at bounding box center [429, 188] width 748 height 160
click at [203, 144] on div "Add Column" at bounding box center [429, 188] width 748 height 160
paste textarea "**********"
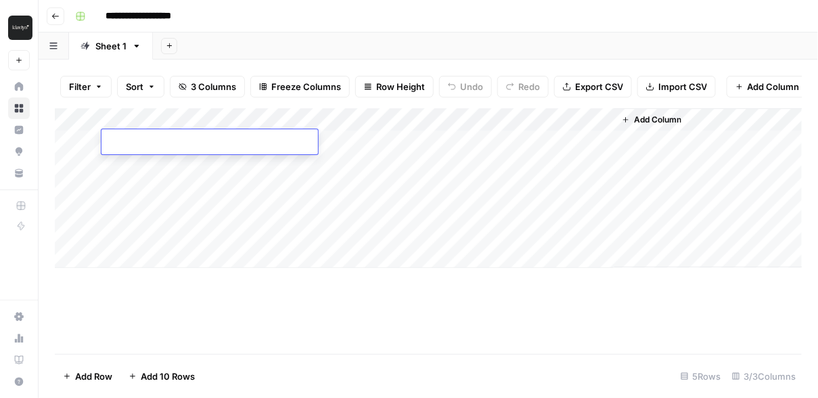
type textarea "**********"
click at [215, 162] on div "Add Column" at bounding box center [429, 188] width 748 height 160
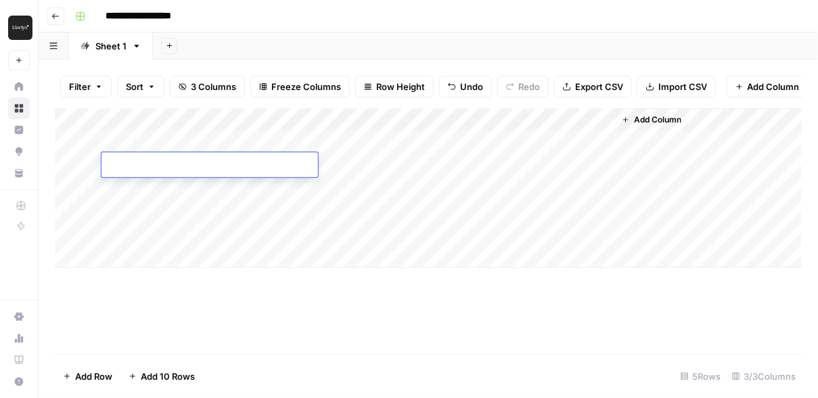
type textarea "**********"
click at [405, 137] on div "Add Column" at bounding box center [429, 188] width 748 height 160
click at [384, 137] on div "Add Column" at bounding box center [429, 188] width 748 height 160
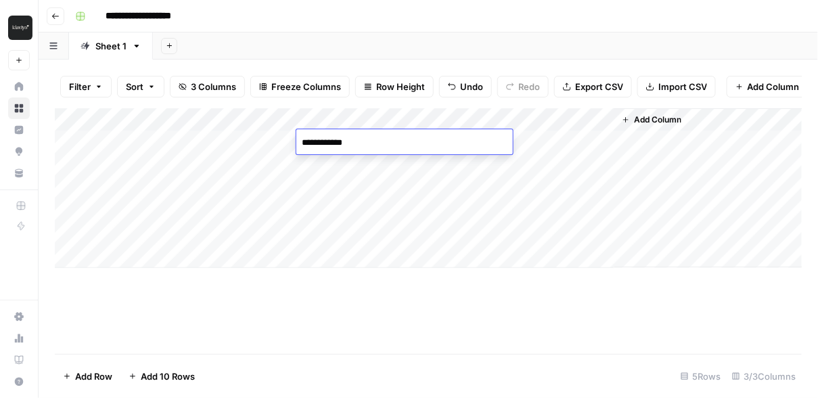
type textarea "**********"
click at [263, 162] on div "Add Column" at bounding box center [429, 188] width 748 height 160
click at [246, 163] on div "Add Column" at bounding box center [429, 188] width 748 height 160
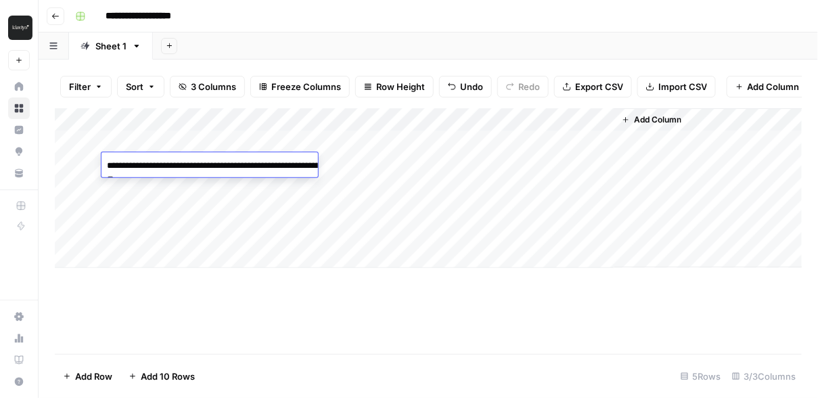
click at [415, 158] on div "Add Column" at bounding box center [429, 188] width 748 height 160
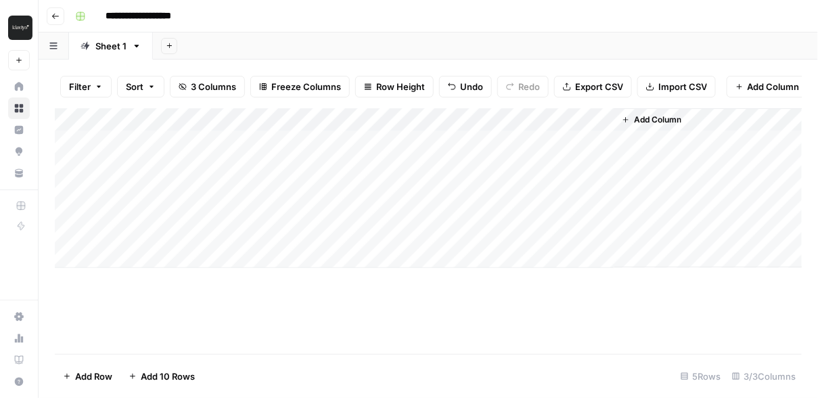
click at [410, 159] on div "Add Column" at bounding box center [429, 188] width 748 height 160
type textarea "**********"
click at [503, 142] on div "Add Column" at bounding box center [429, 188] width 748 height 160
click at [667, 138] on div "Add Column" at bounding box center [429, 188] width 748 height 160
click at [522, 302] on div "Add Column" at bounding box center [428, 231] width 747 height 246
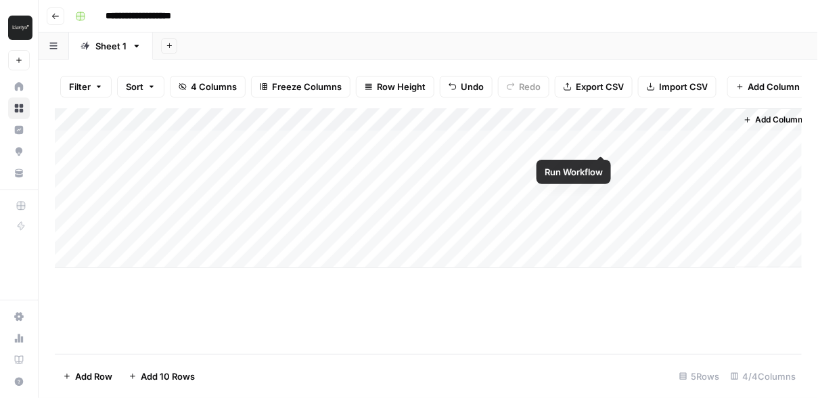
click at [602, 137] on div "Add Column" at bounding box center [429, 188] width 748 height 160
click at [600, 140] on div "Add Column" at bounding box center [429, 188] width 748 height 160
click at [584, 140] on div "Add Column" at bounding box center [429, 188] width 748 height 160
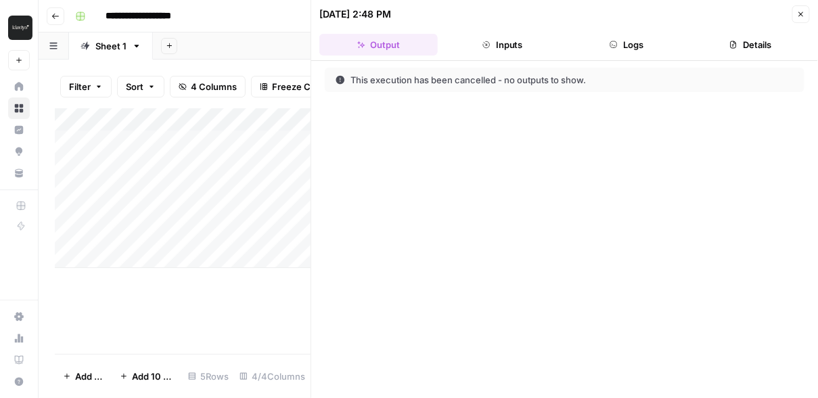
click at [508, 45] on button "Inputs" at bounding box center [502, 45] width 118 height 22
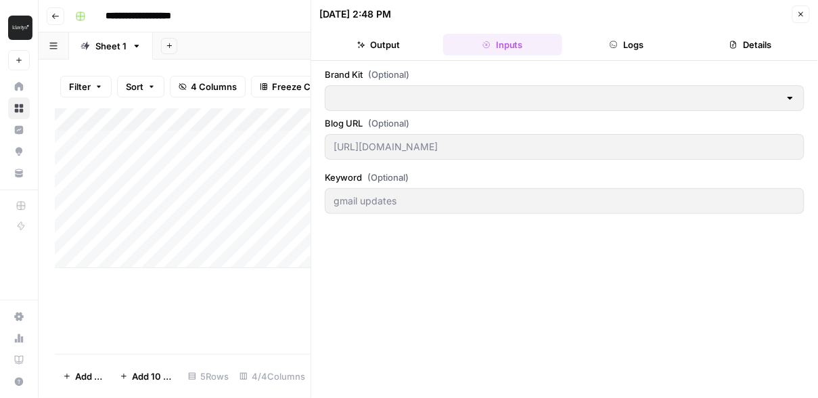
click at [795, 9] on button "Close" at bounding box center [802, 14] width 18 height 18
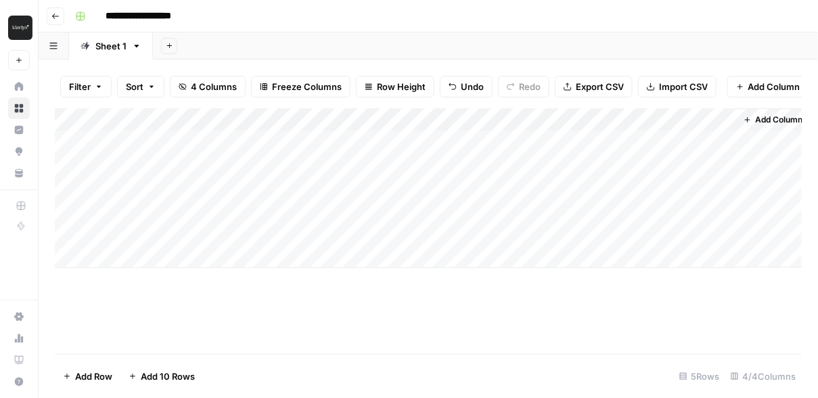
click at [537, 141] on div "Add Column" at bounding box center [429, 188] width 748 height 160
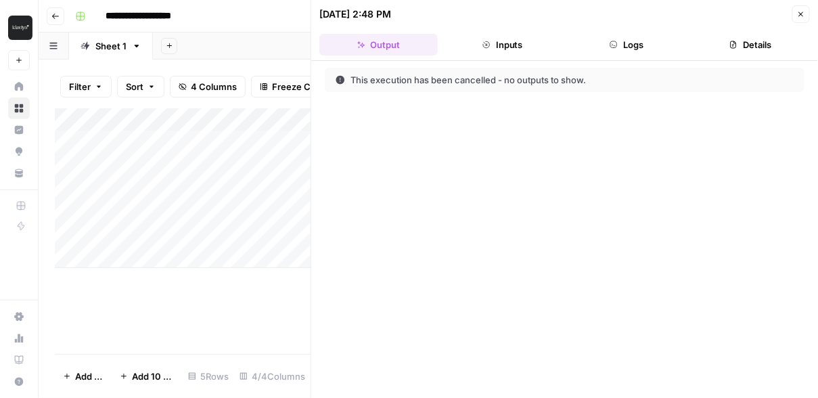
click at [797, 12] on icon "button" at bounding box center [801, 14] width 8 height 8
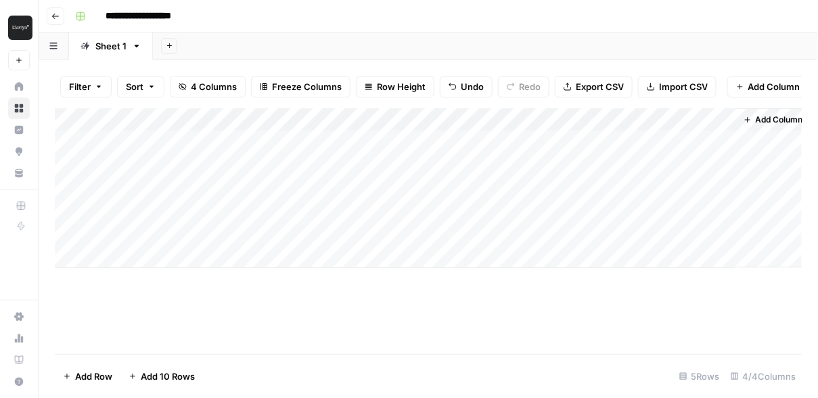
click at [602, 141] on div "Add Column" at bounding box center [429, 188] width 748 height 160
click at [671, 139] on div "Add Column" at bounding box center [429, 188] width 748 height 160
click at [723, 137] on div "Add Column" at bounding box center [429, 188] width 748 height 160
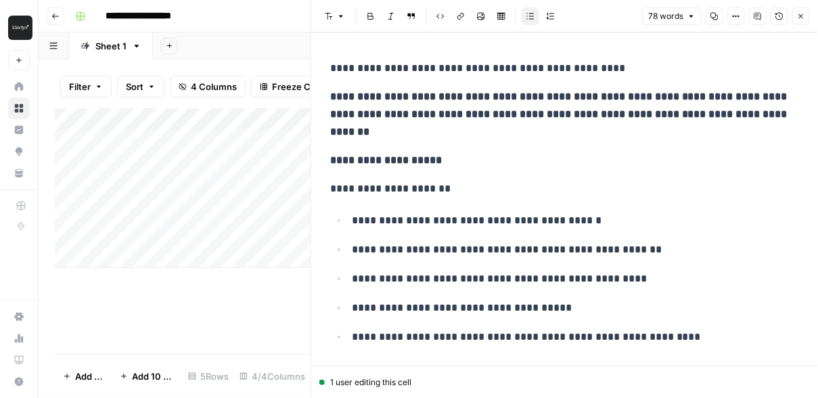
click at [804, 14] on icon "button" at bounding box center [801, 16] width 8 height 8
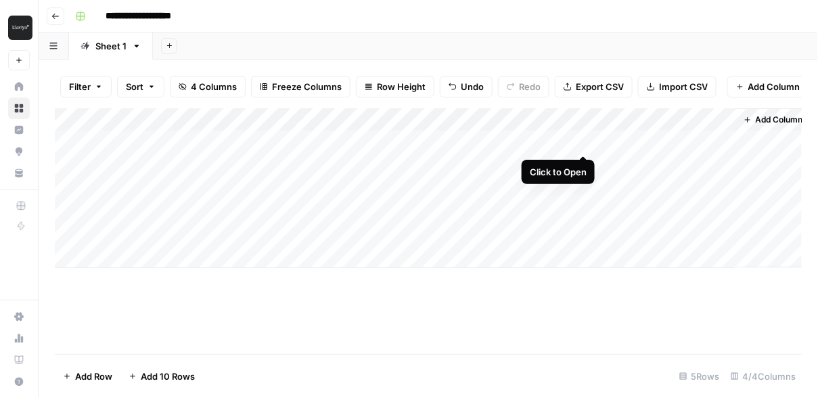
click at [585, 140] on div "Add Column" at bounding box center [429, 188] width 748 height 160
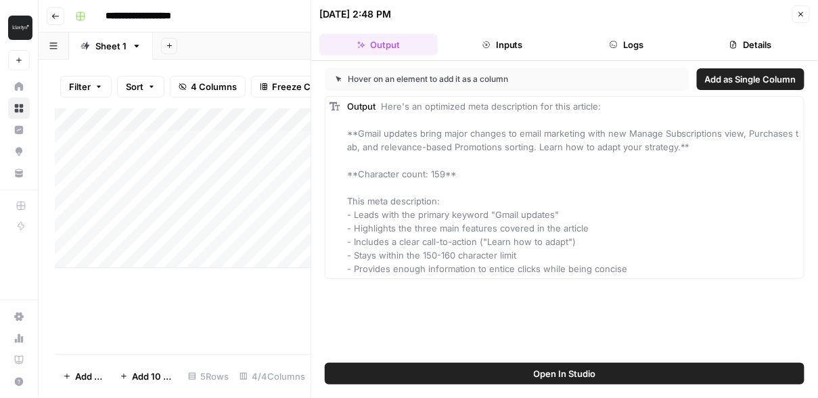
click at [486, 45] on icon "button" at bounding box center [487, 45] width 8 height 8
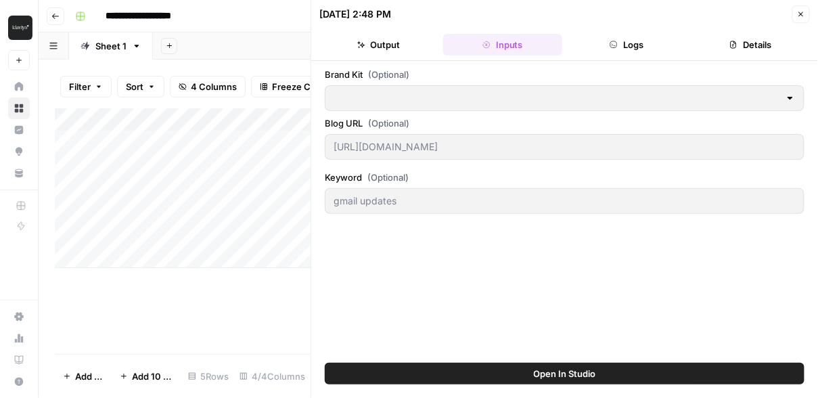
click at [630, 45] on button "Logs" at bounding box center [627, 45] width 118 height 22
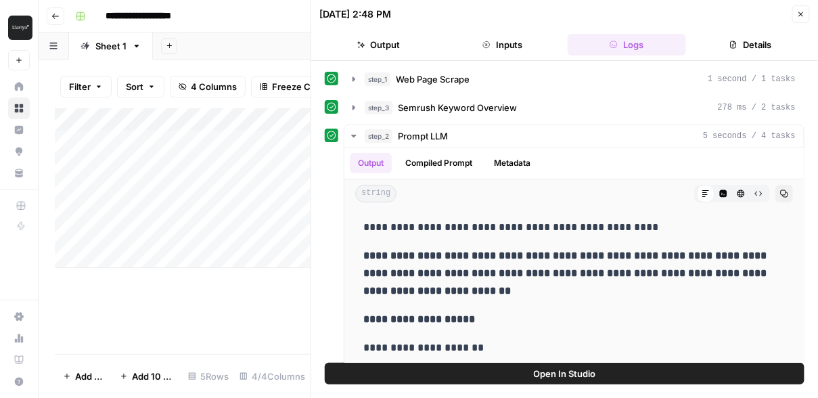
click at [747, 54] on button "Details" at bounding box center [751, 45] width 118 height 22
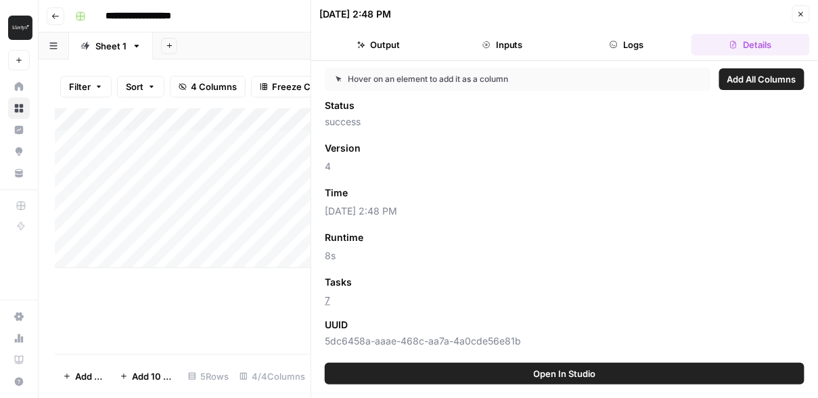
click at [625, 39] on button "Logs" at bounding box center [627, 45] width 118 height 22
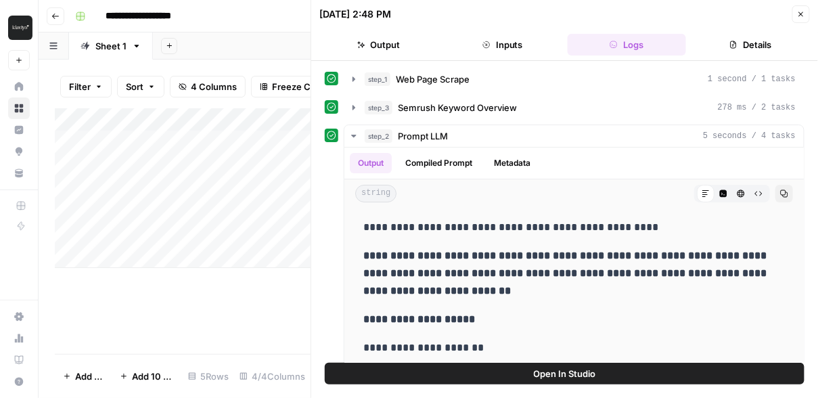
click at [512, 48] on button "Inputs" at bounding box center [502, 45] width 118 height 22
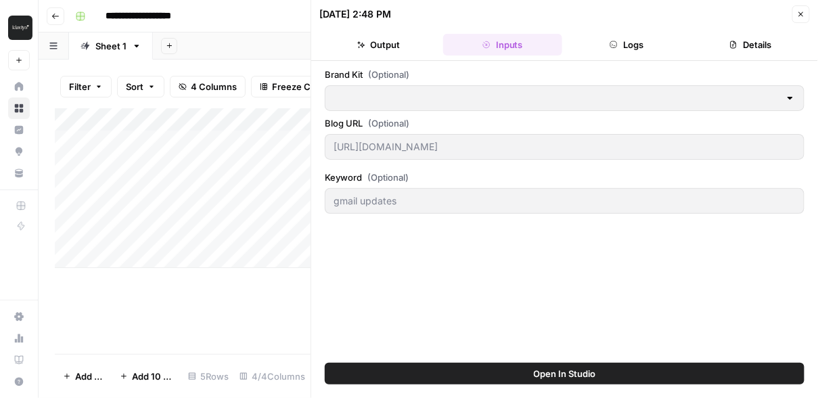
click at [386, 42] on button "Output" at bounding box center [379, 45] width 118 height 22
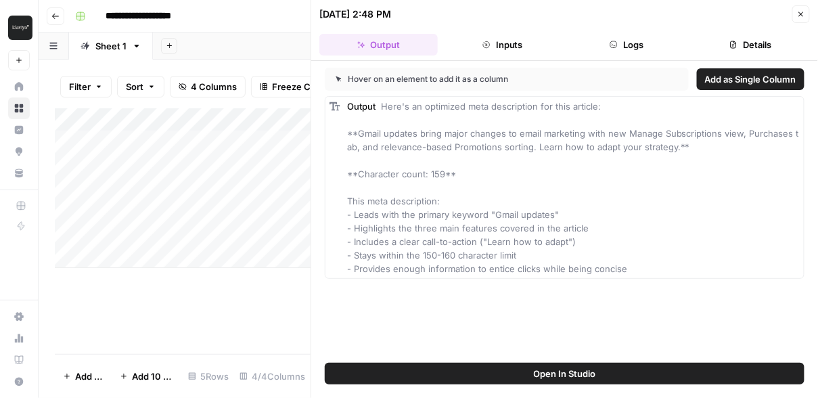
click at [795, 12] on button "Close" at bounding box center [802, 14] width 18 height 18
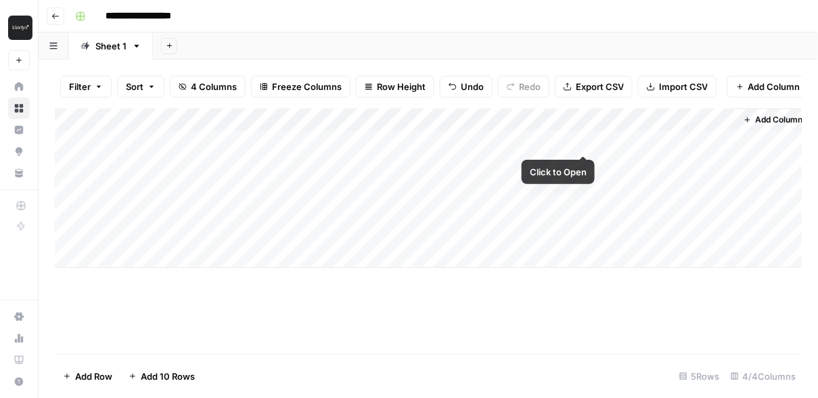
click at [583, 141] on div "Add Column" at bounding box center [429, 188] width 748 height 160
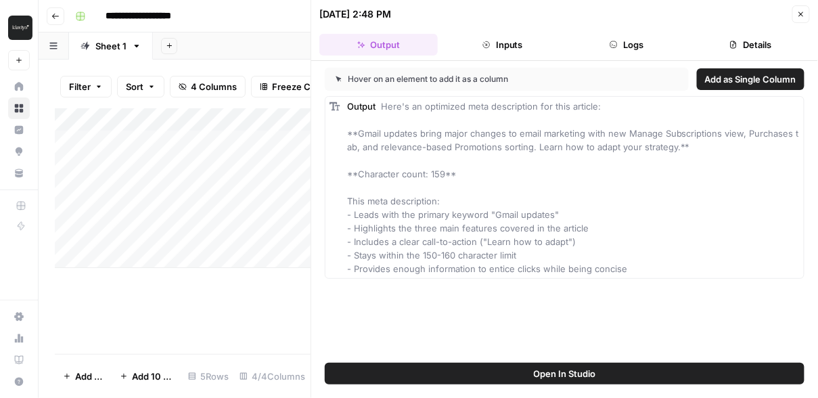
click at [734, 80] on span "Add as Single Column" at bounding box center [750, 79] width 91 height 14
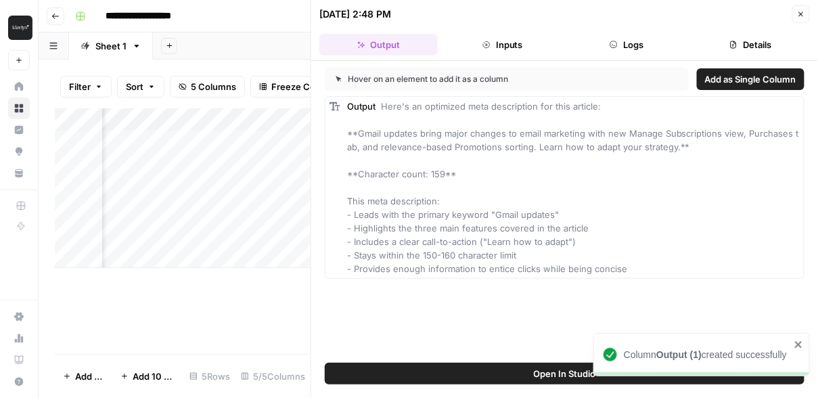
scroll to position [0, 527]
click at [797, 13] on button "Close" at bounding box center [802, 14] width 18 height 18
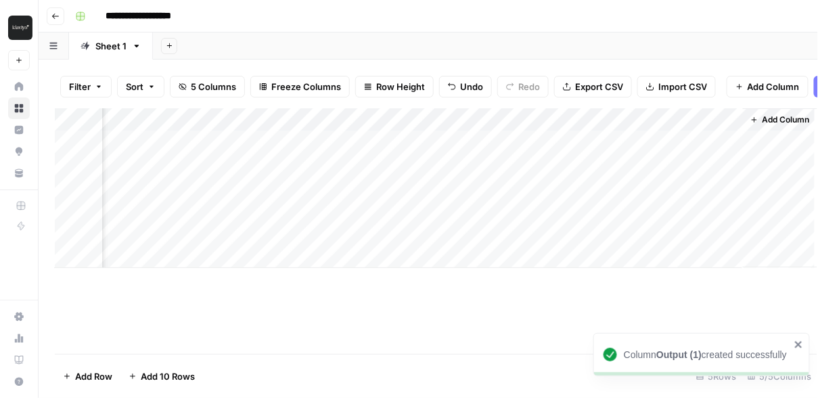
scroll to position [0, 115]
click at [734, 116] on div "Add Column" at bounding box center [429, 188] width 748 height 160
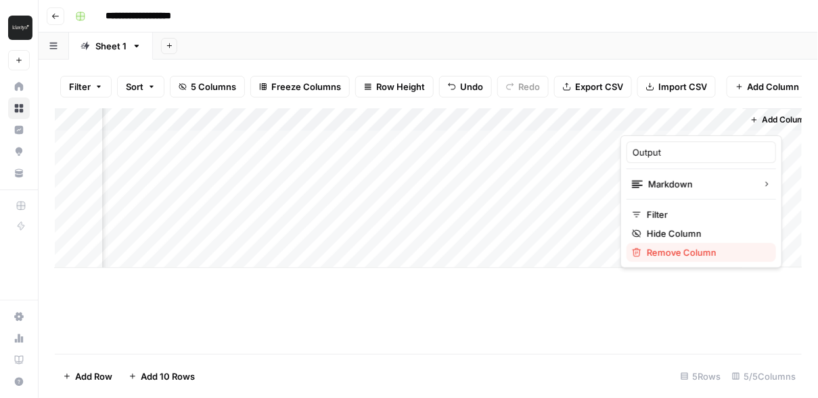
click at [685, 253] on span "Remove Column" at bounding box center [706, 253] width 118 height 14
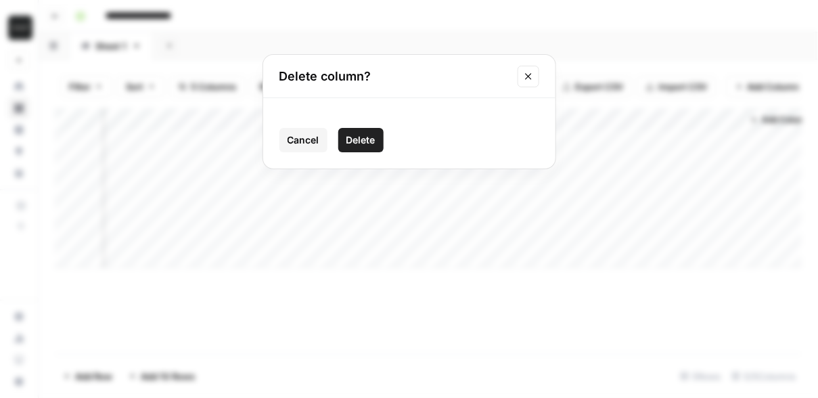
click at [369, 139] on span "Delete" at bounding box center [361, 140] width 29 height 14
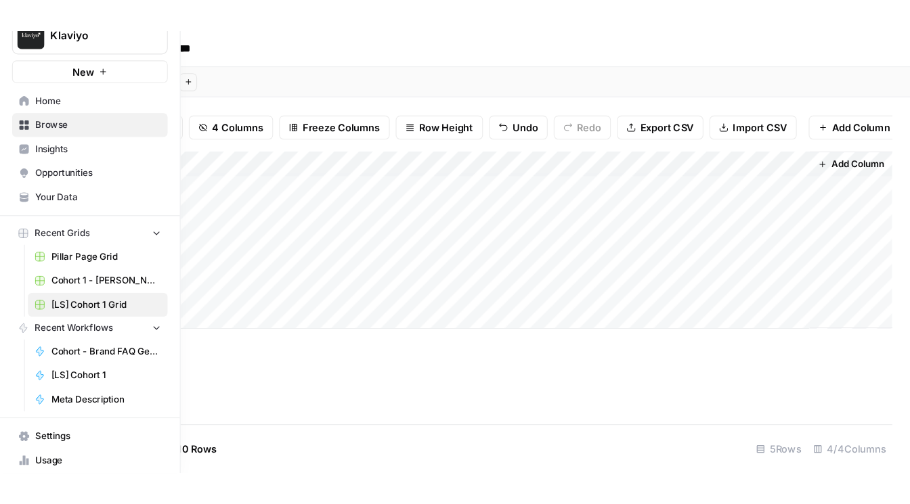
scroll to position [43, 0]
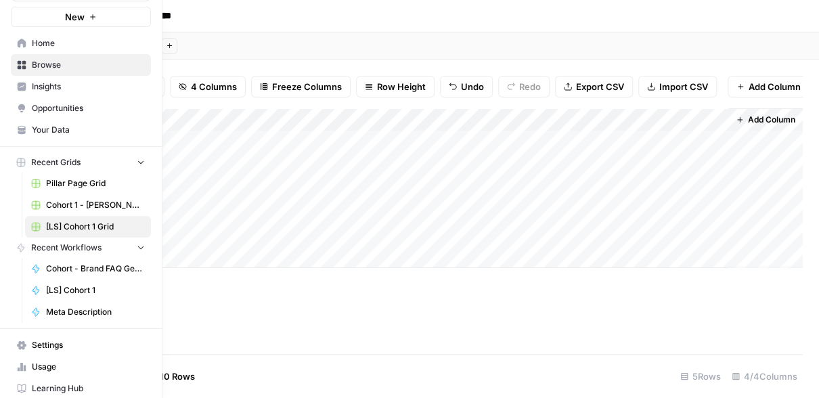
click at [69, 286] on span "[LS] Cohort 1" at bounding box center [95, 290] width 99 height 12
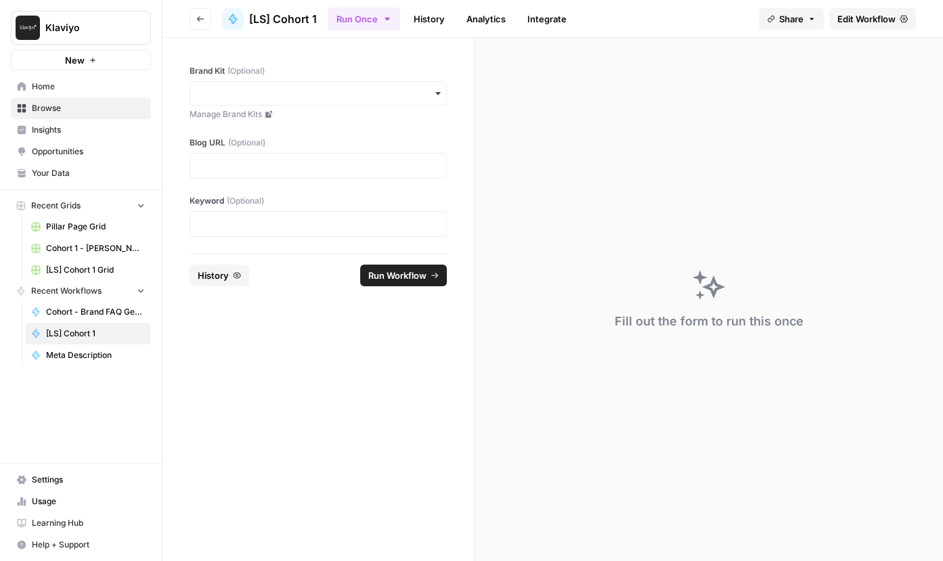
click at [818, 19] on span "Edit Workflow" at bounding box center [866, 19] width 58 height 14
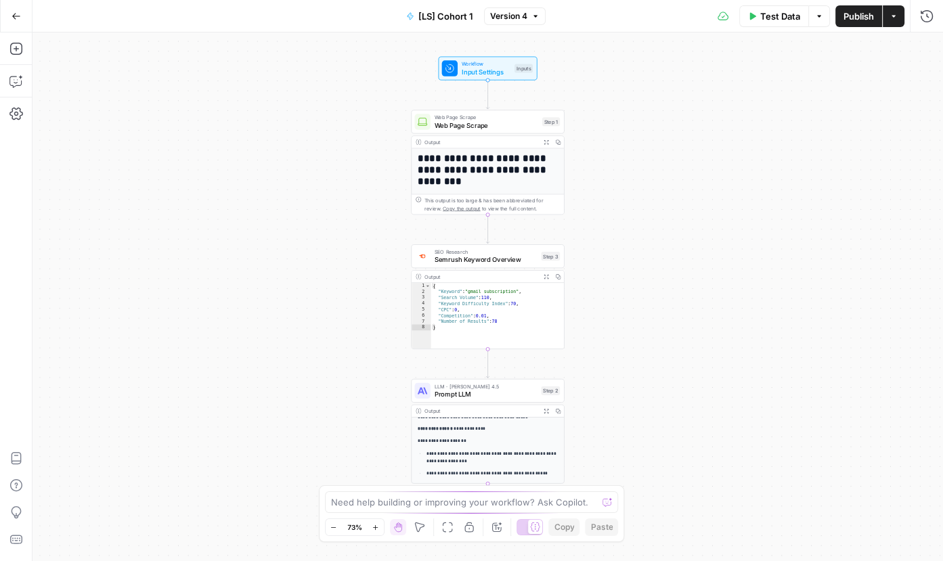
scroll to position [124, 0]
click at [477, 66] on span "Workflow" at bounding box center [486, 64] width 49 height 8
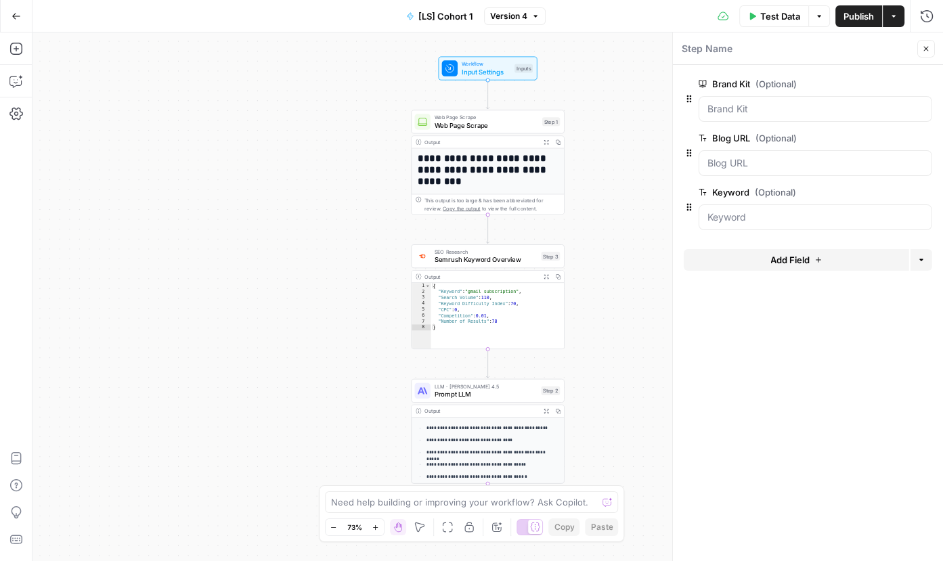
drag, startPoint x: 751, startPoint y: 85, endPoint x: 711, endPoint y: 85, distance: 40.6
click at [711, 85] on label "Brand Kit (Optional)" at bounding box center [777, 84] width 157 height 14
drag, startPoint x: 750, startPoint y: 138, endPoint x: 713, endPoint y: 138, distance: 36.6
click at [713, 138] on label "Blog URL (Optional)" at bounding box center [777, 138] width 157 height 14
click at [783, 23] on button "Test Data" at bounding box center [774, 16] width 70 height 22
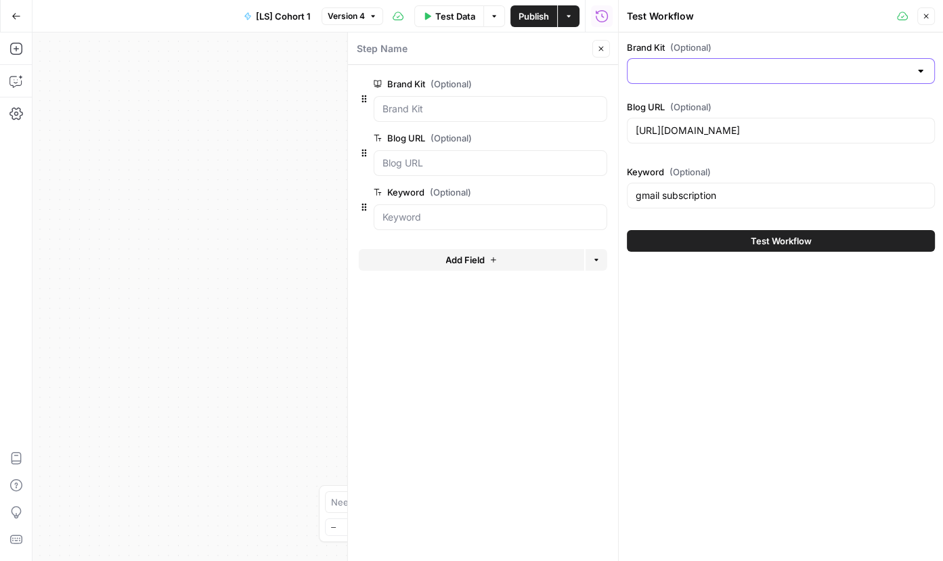
click at [723, 72] on input "Brand Kit (Optional)" at bounding box center [773, 71] width 274 height 14
click at [818, 17] on icon "button" at bounding box center [926, 16] width 5 height 5
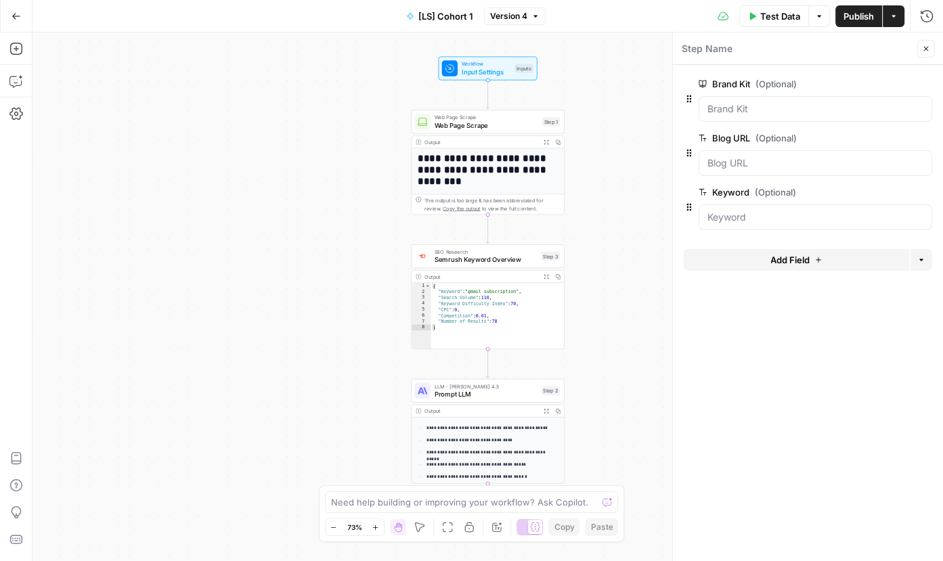
drag, startPoint x: 751, startPoint y: 194, endPoint x: 713, endPoint y: 193, distance: 37.9
click at [713, 193] on label "Keyword (Optional)" at bounding box center [777, 192] width 157 height 14
click at [785, 22] on span "Test Data" at bounding box center [780, 16] width 40 height 14
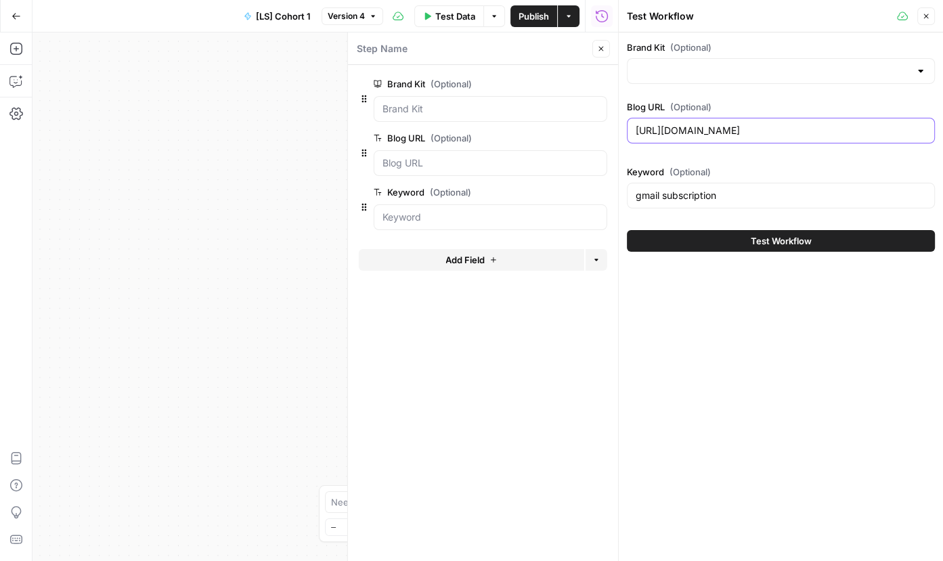
drag, startPoint x: 776, startPoint y: 134, endPoint x: 895, endPoint y: 133, distance: 119.1
click at [818, 133] on input "https://www.klaviyo.com/blog/gmail-updates-manage-subscription-view-and-purchas…" at bounding box center [781, 131] width 290 height 14
drag, startPoint x: 734, startPoint y: 129, endPoint x: 969, endPoint y: 128, distance: 235.6
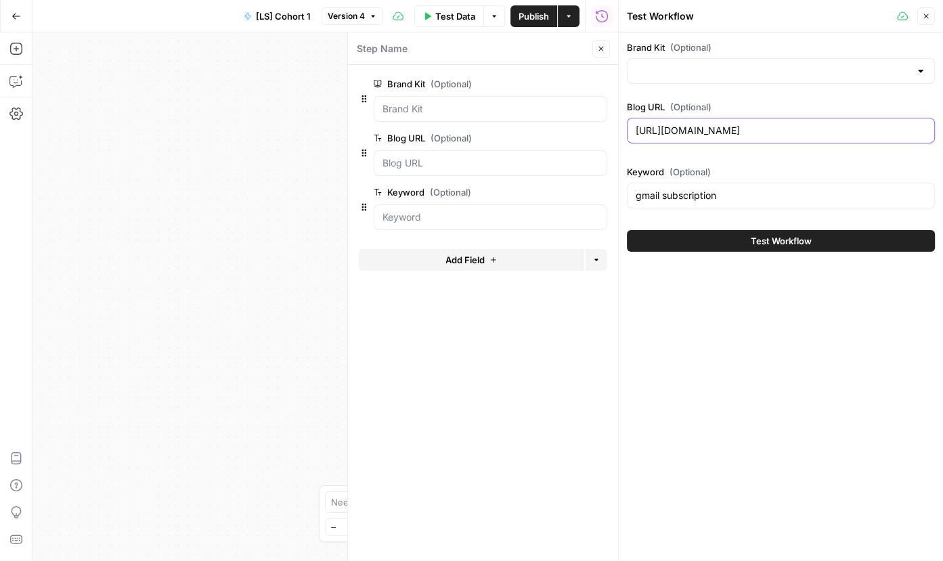
click at [818, 128] on html "**********" at bounding box center [471, 280] width 943 height 561
click at [712, 191] on input "gmail subscription" at bounding box center [781, 196] width 290 height 14
drag, startPoint x: 732, startPoint y: 195, endPoint x: 640, endPoint y: 194, distance: 91.4
click at [640, 194] on input "gmail subscription" at bounding box center [781, 196] width 290 height 14
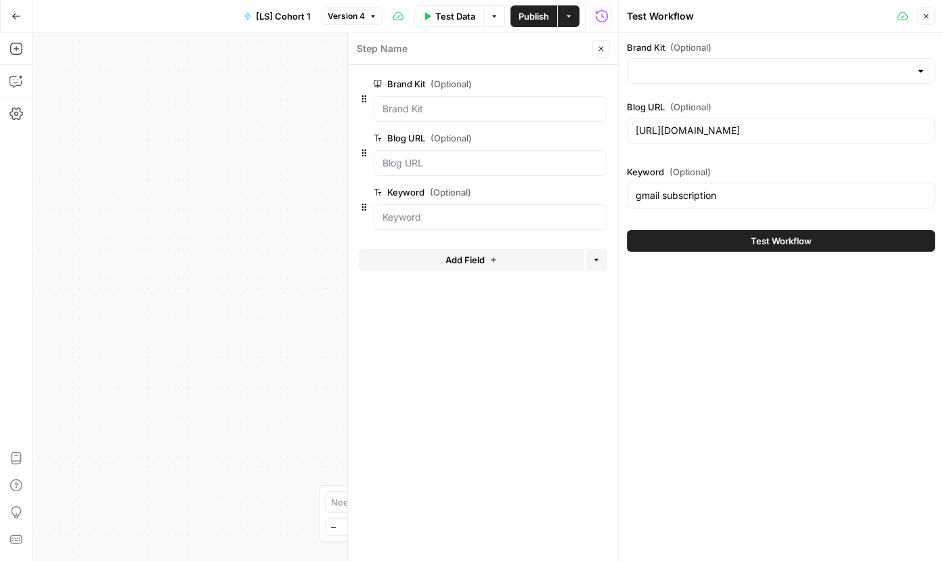
click at [728, 204] on div "gmail subscription" at bounding box center [781, 196] width 308 height 26
click at [818, 14] on button "Close" at bounding box center [926, 16] width 18 height 18
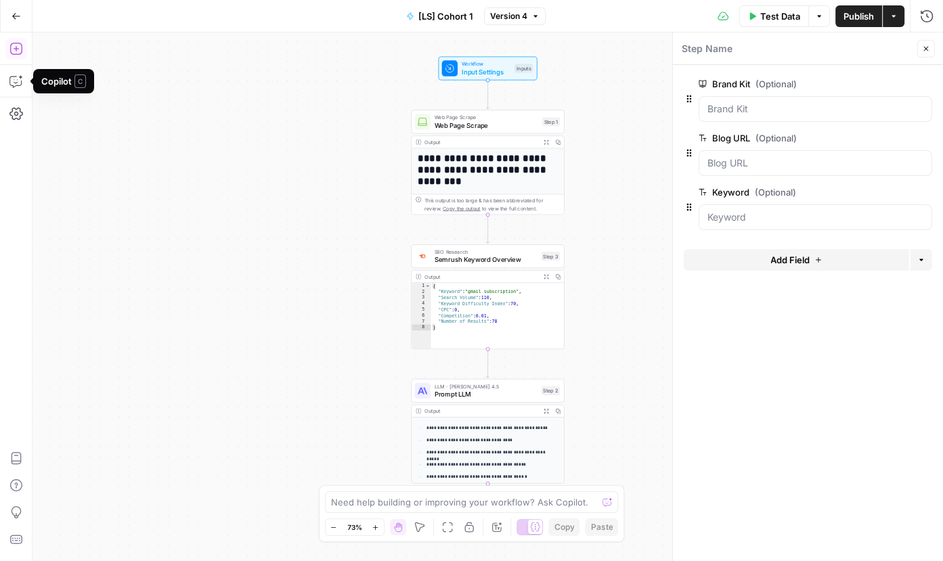
click at [14, 55] on icon "button" at bounding box center [16, 49] width 14 height 14
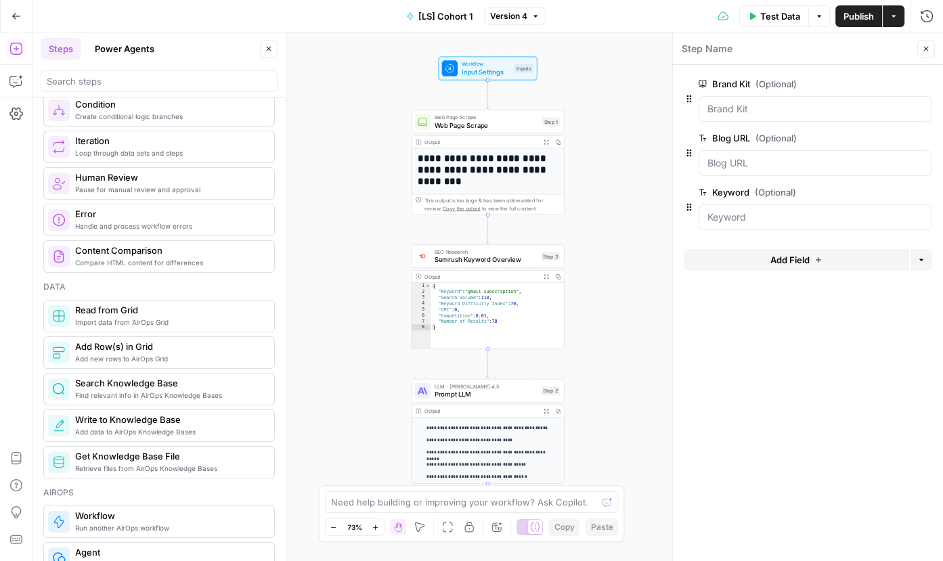
scroll to position [461, 0]
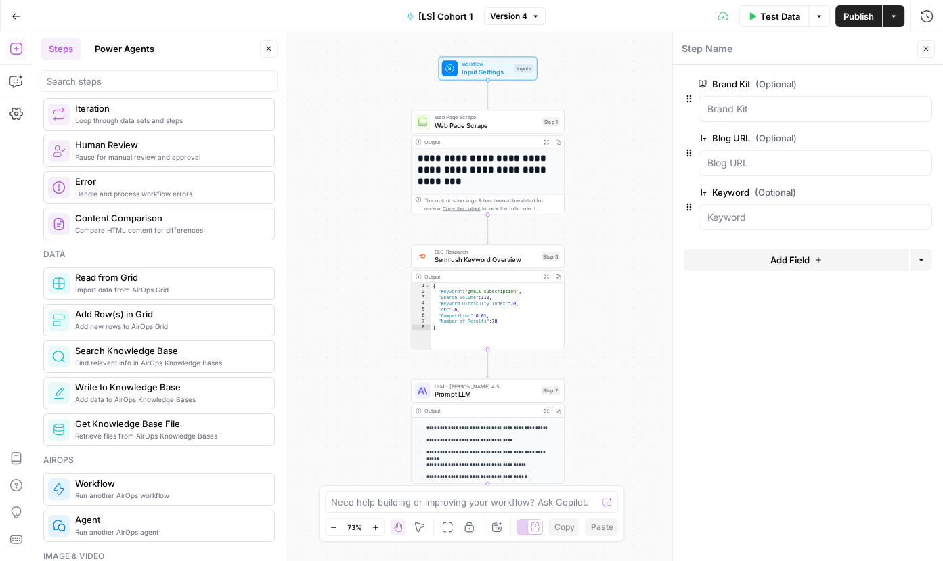
click at [487, 162] on h1 "**********" at bounding box center [488, 169] width 141 height 35
click at [485, 172] on h1 "**********" at bounding box center [488, 169] width 141 height 35
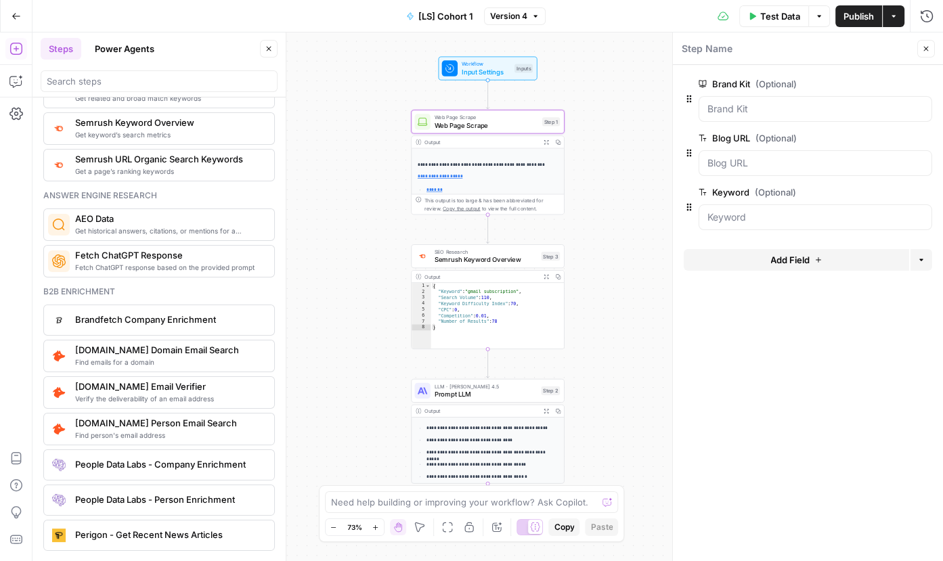
scroll to position [1762, 0]
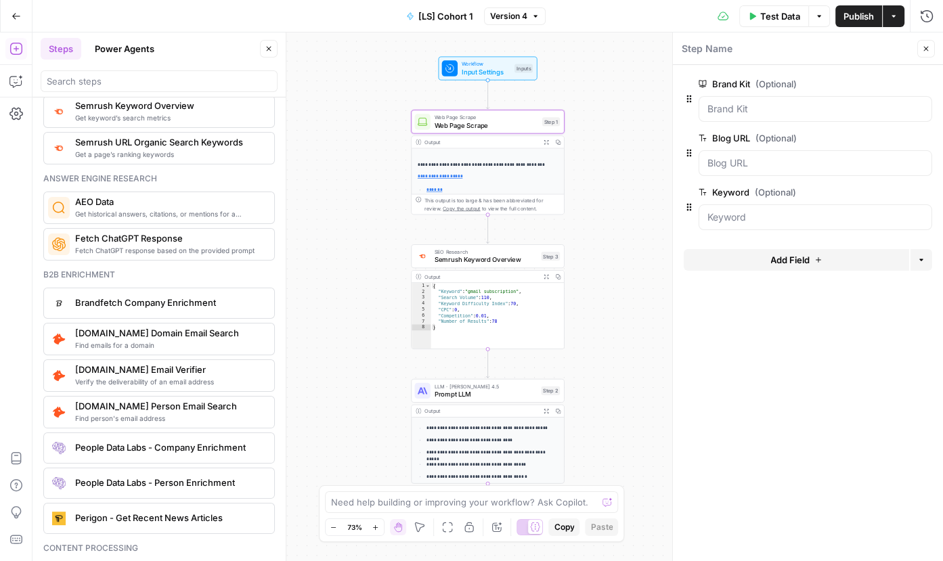
click at [503, 390] on span "Prompt LLM" at bounding box center [486, 394] width 103 height 10
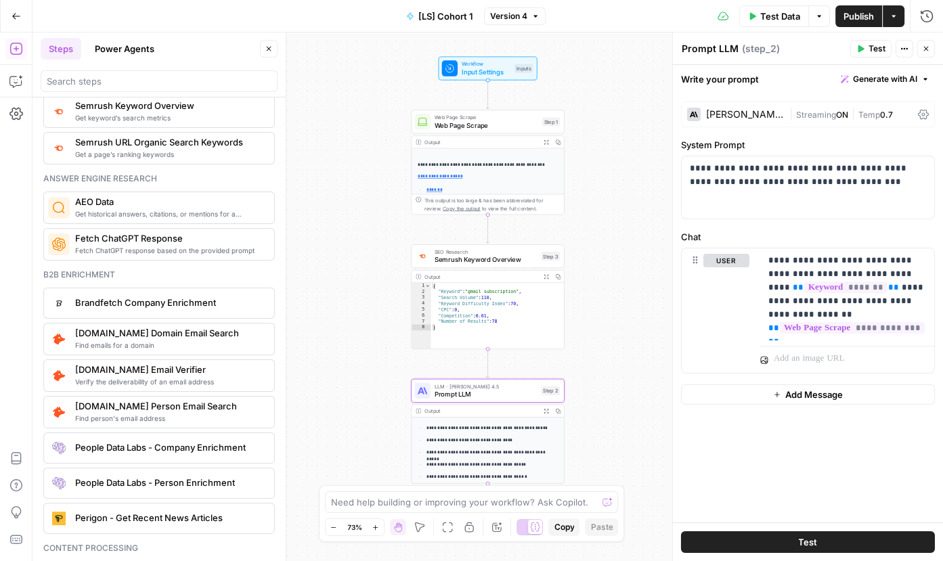
click at [735, 115] on div "Claude Sonnet 4.5" at bounding box center [745, 114] width 78 height 9
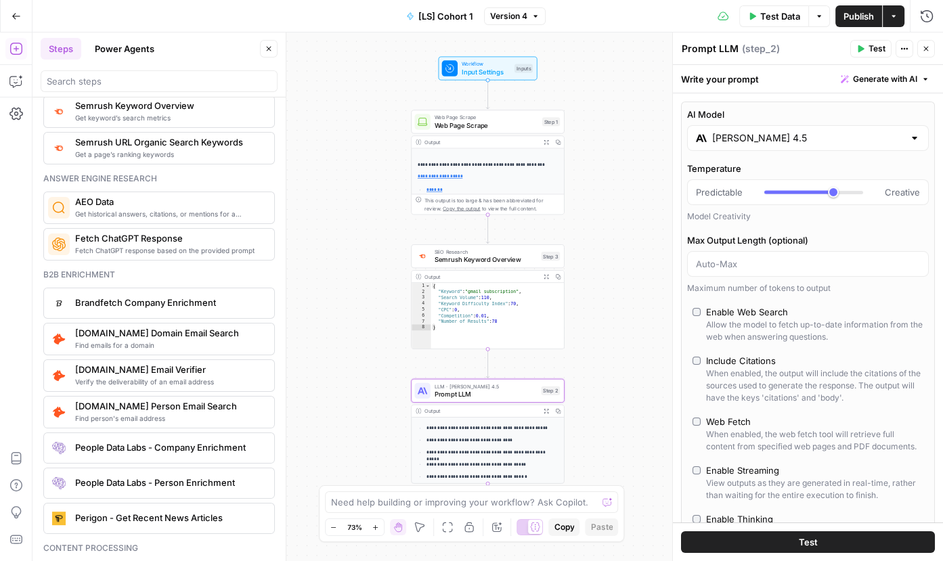
click at [757, 136] on input "Claude Sonnet 4.5" at bounding box center [808, 138] width 192 height 14
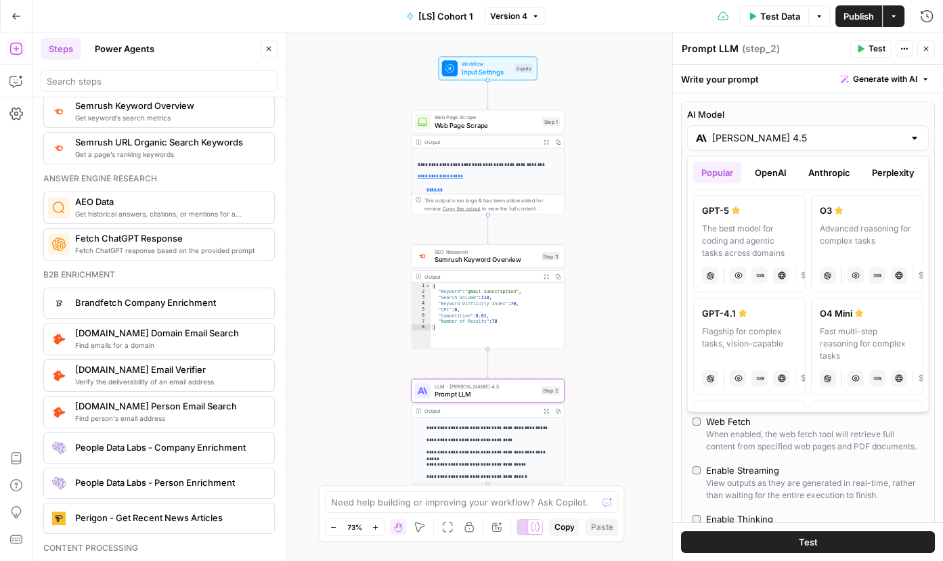
click at [818, 176] on button "Anthropic" at bounding box center [828, 173] width 58 height 22
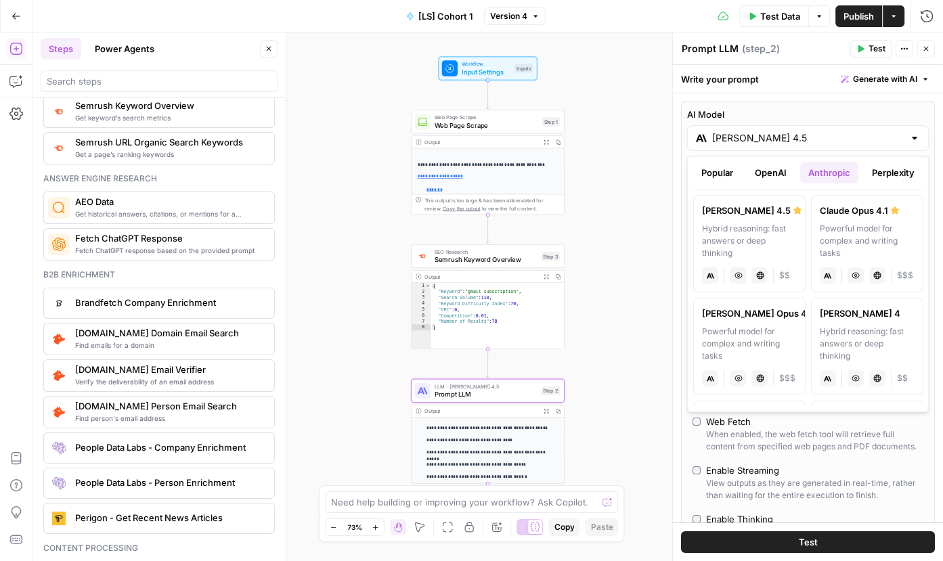
click at [780, 177] on button "OpenAI" at bounding box center [770, 173] width 48 height 22
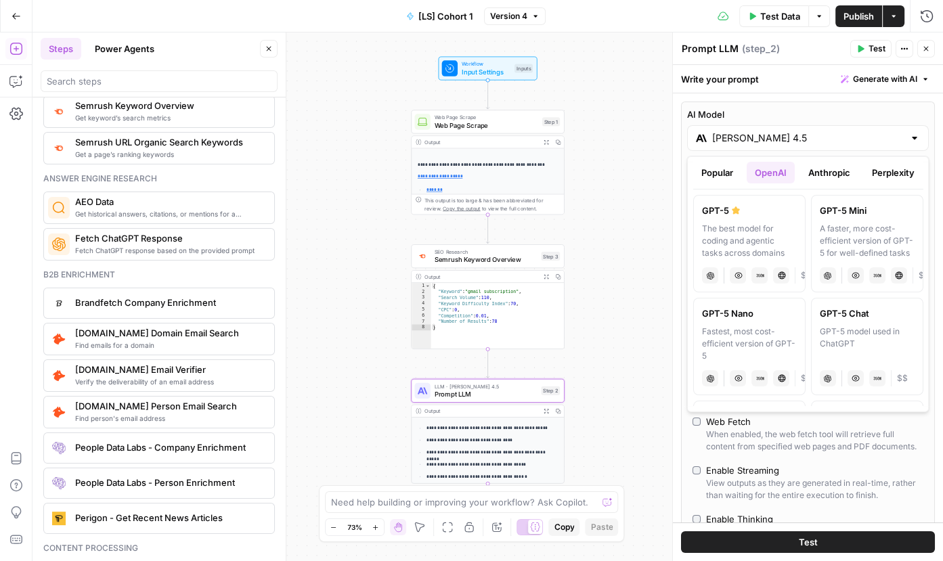
click at [818, 169] on button "Anthropic" at bounding box center [828, 173] width 58 height 22
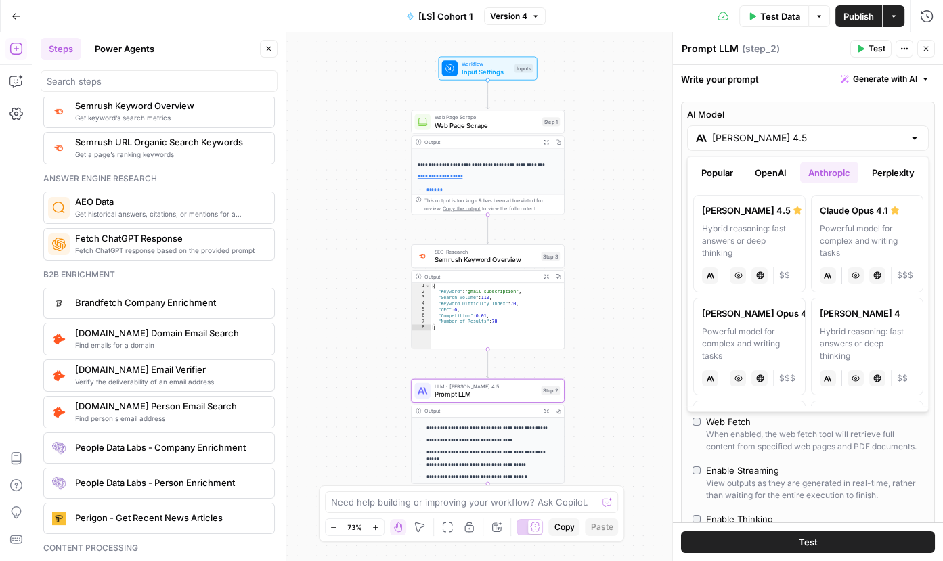
click at [818, 134] on div "Claude Sonnet 4.5" at bounding box center [808, 138] width 242 height 26
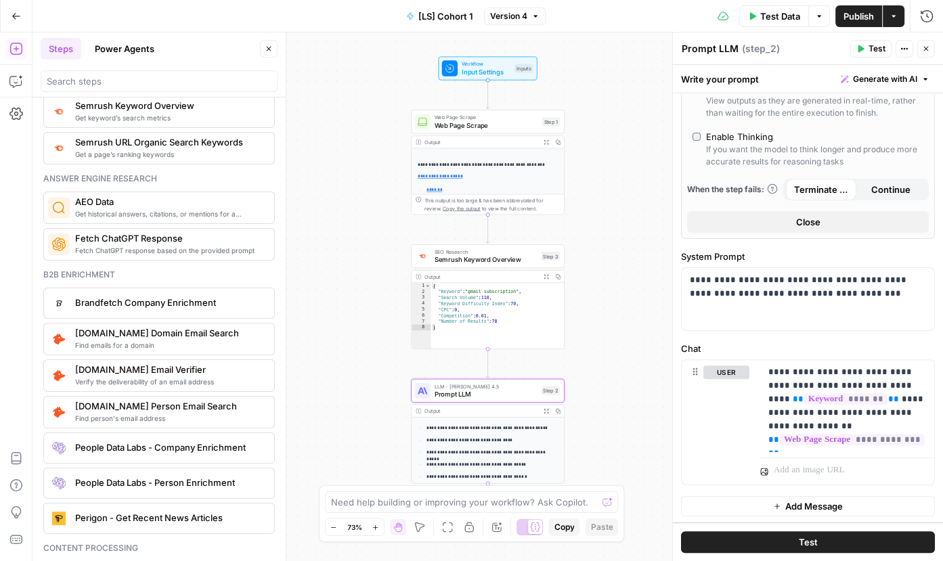
scroll to position [0, 0]
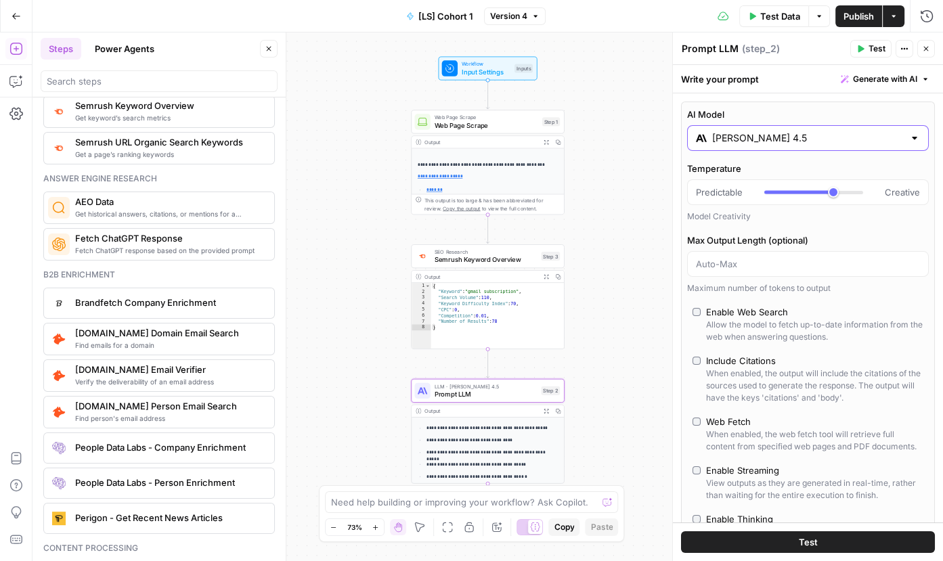
click at [818, 75] on span "Generate with AI" at bounding box center [885, 79] width 64 height 12
click at [818, 77] on span "Generate with AI" at bounding box center [885, 79] width 64 height 12
click at [734, 81] on div "Write your prompt Generate with AI" at bounding box center [808, 79] width 270 height 28
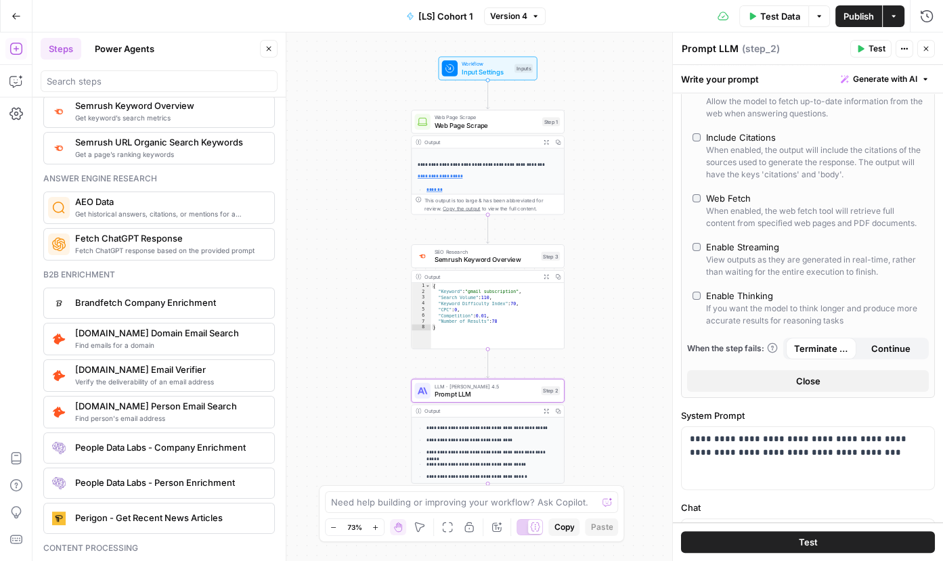
scroll to position [382, 0]
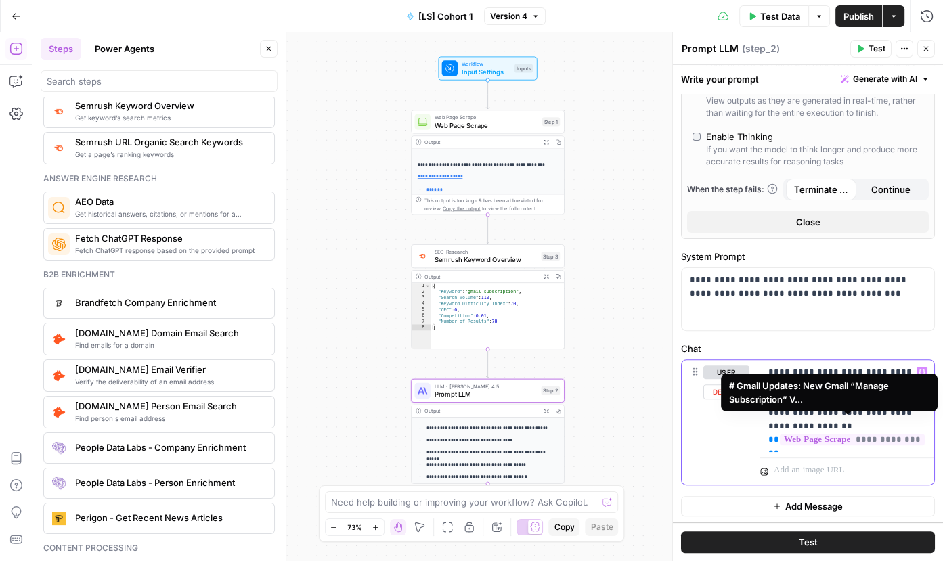
click at [806, 397] on p "**********" at bounding box center [847, 406] width 158 height 81
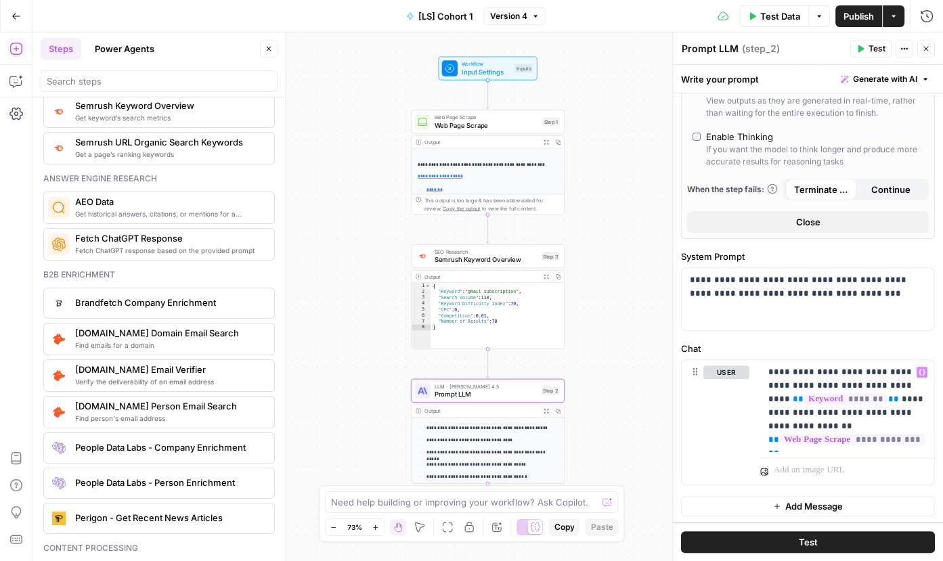
click at [785, 18] on span "Test Data" at bounding box center [780, 16] width 40 height 14
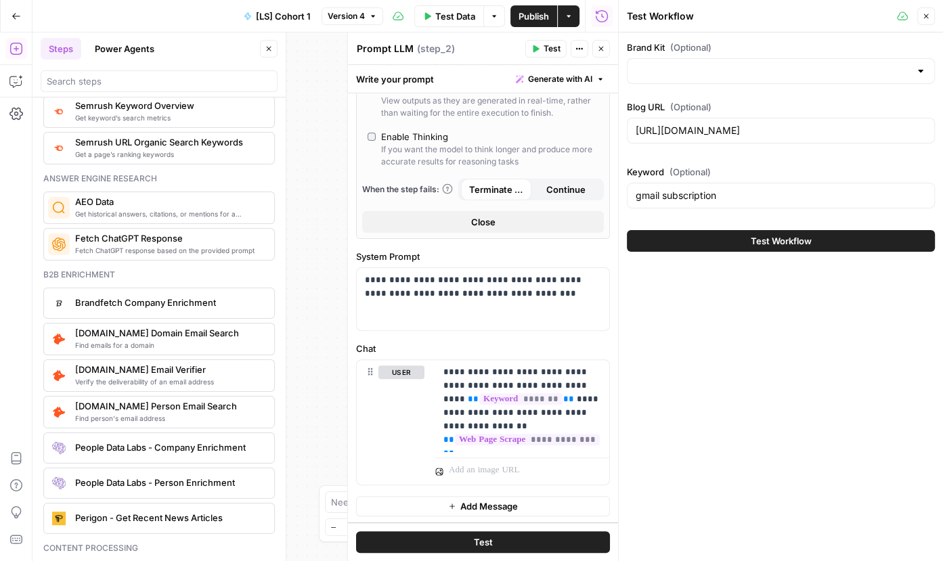
click at [732, 236] on button "Test Workflow" at bounding box center [781, 241] width 308 height 22
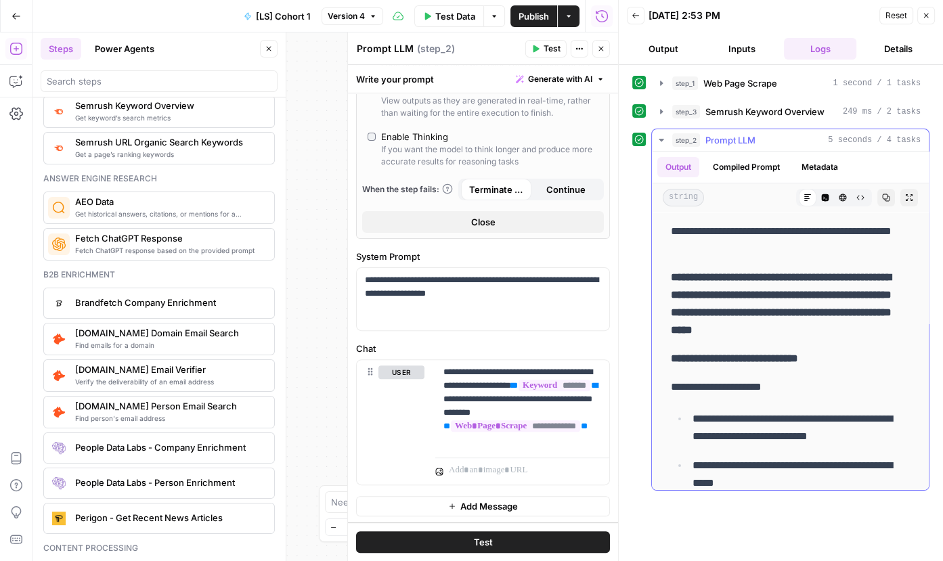
drag, startPoint x: 716, startPoint y: 353, endPoint x: 659, endPoint y: 267, distance: 104.0
click at [659, 267] on div "**********" at bounding box center [790, 445] width 277 height 466
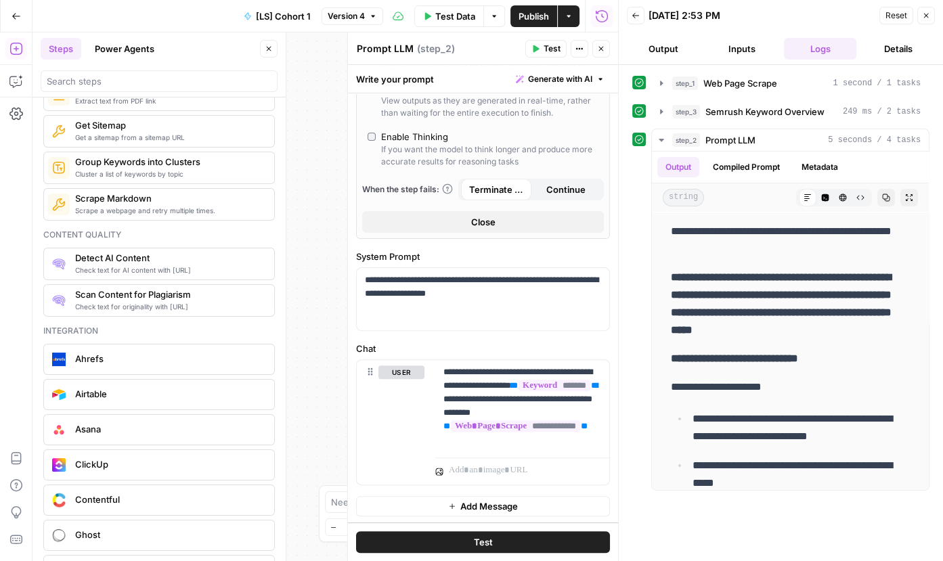
scroll to position [2461, 0]
